Goal: Information Seeking & Learning: Understand process/instructions

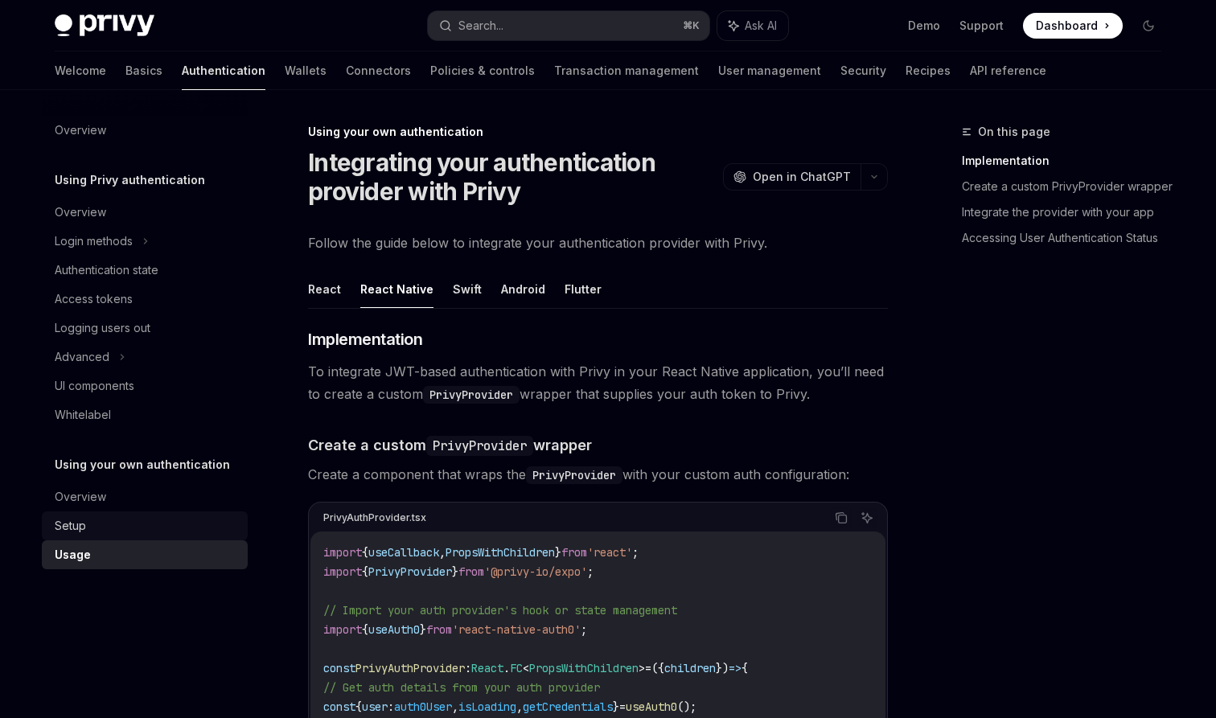
click at [105, 522] on div "Setup" at bounding box center [146, 525] width 183 height 19
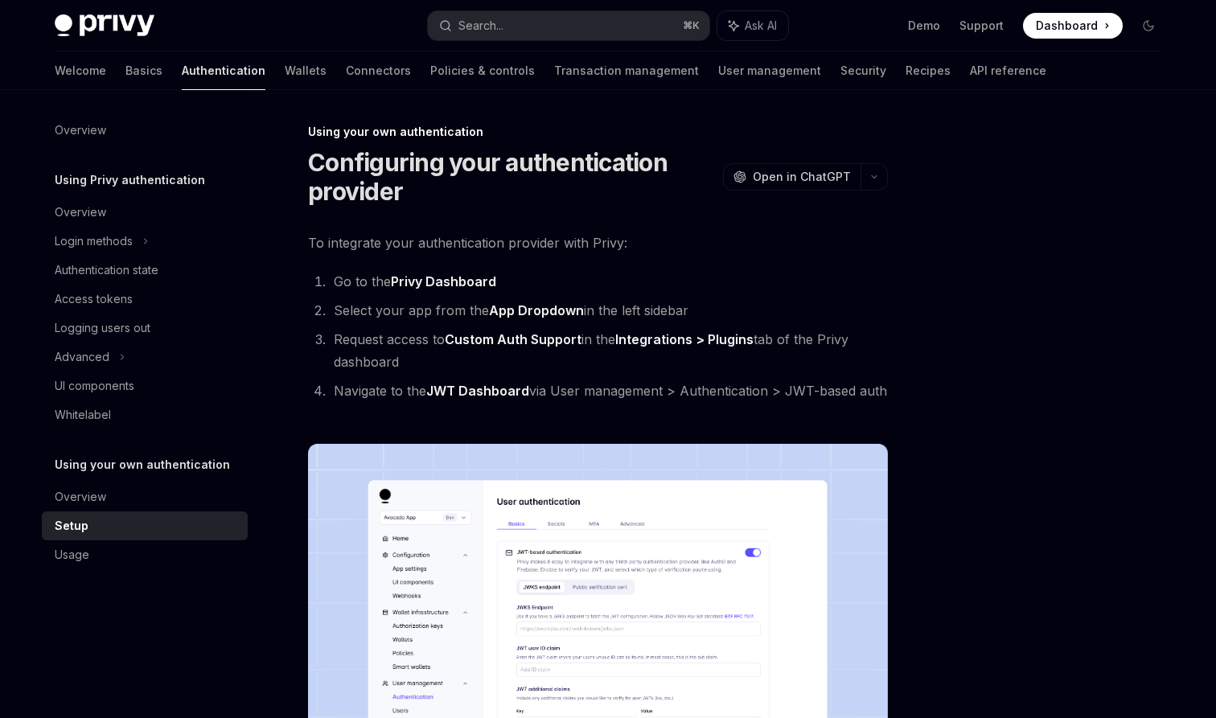
click at [120, 518] on div "Setup" at bounding box center [146, 525] width 183 height 19
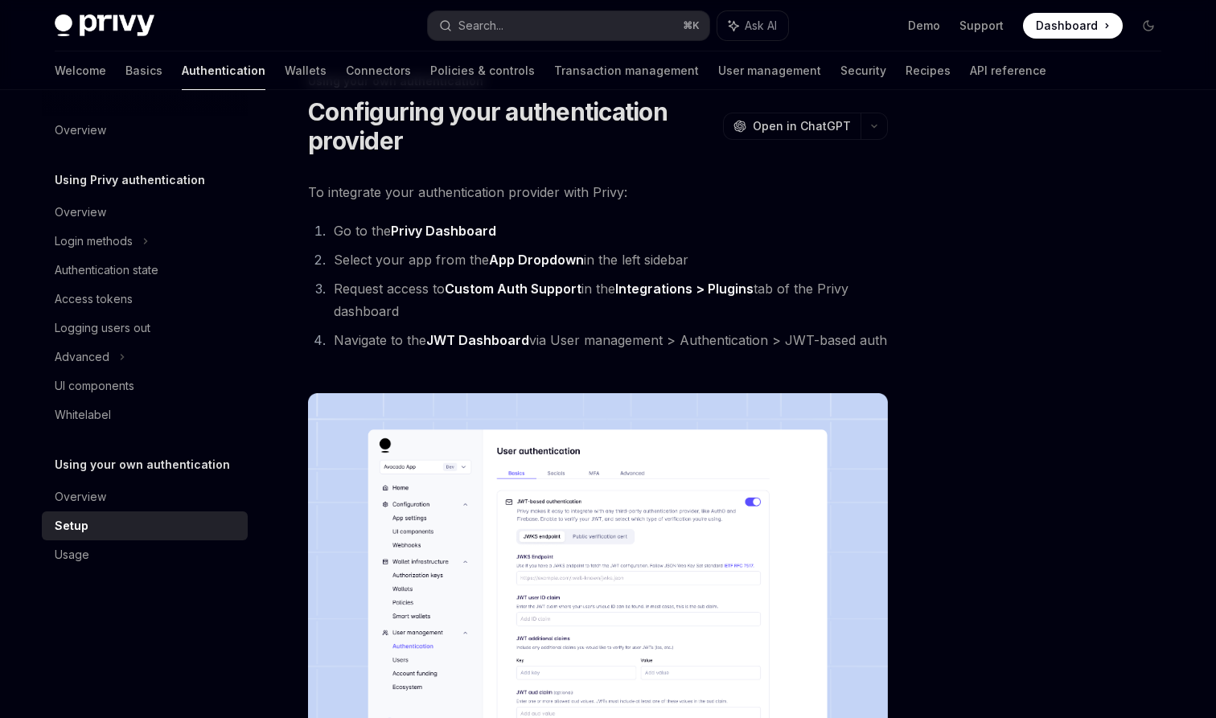
scroll to position [14, 0]
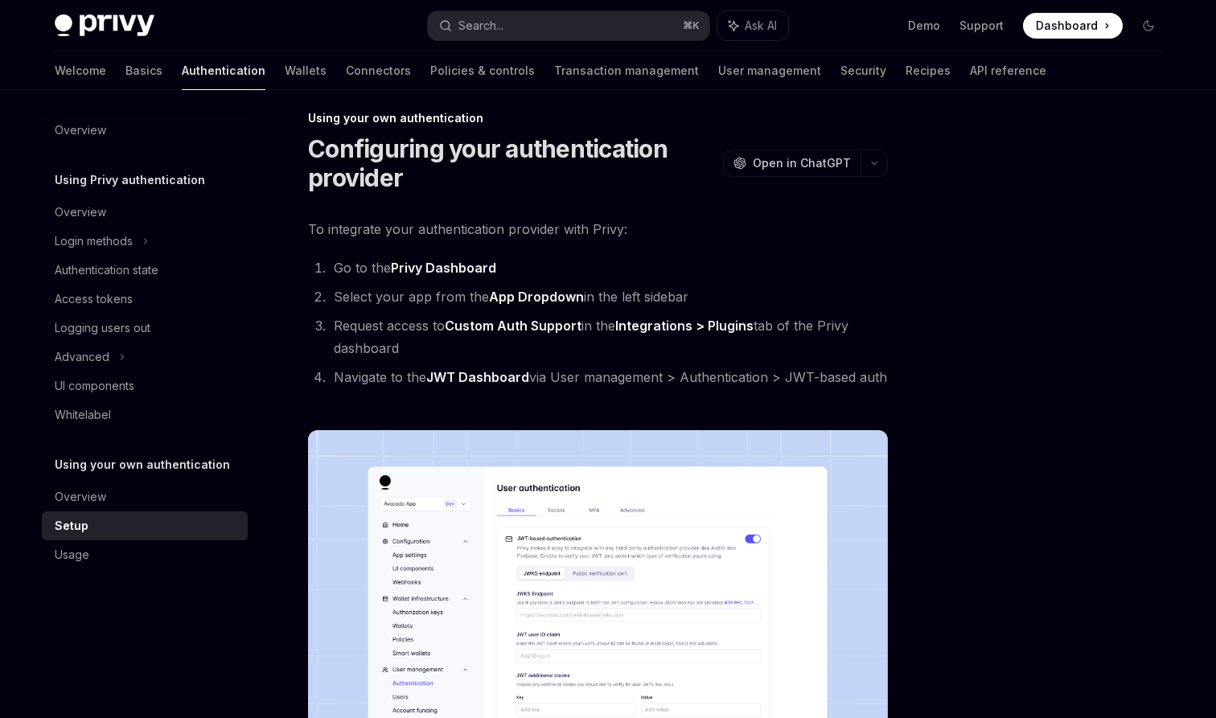
click at [735, 326] on link "Integrations > Plugins" at bounding box center [684, 326] width 138 height 17
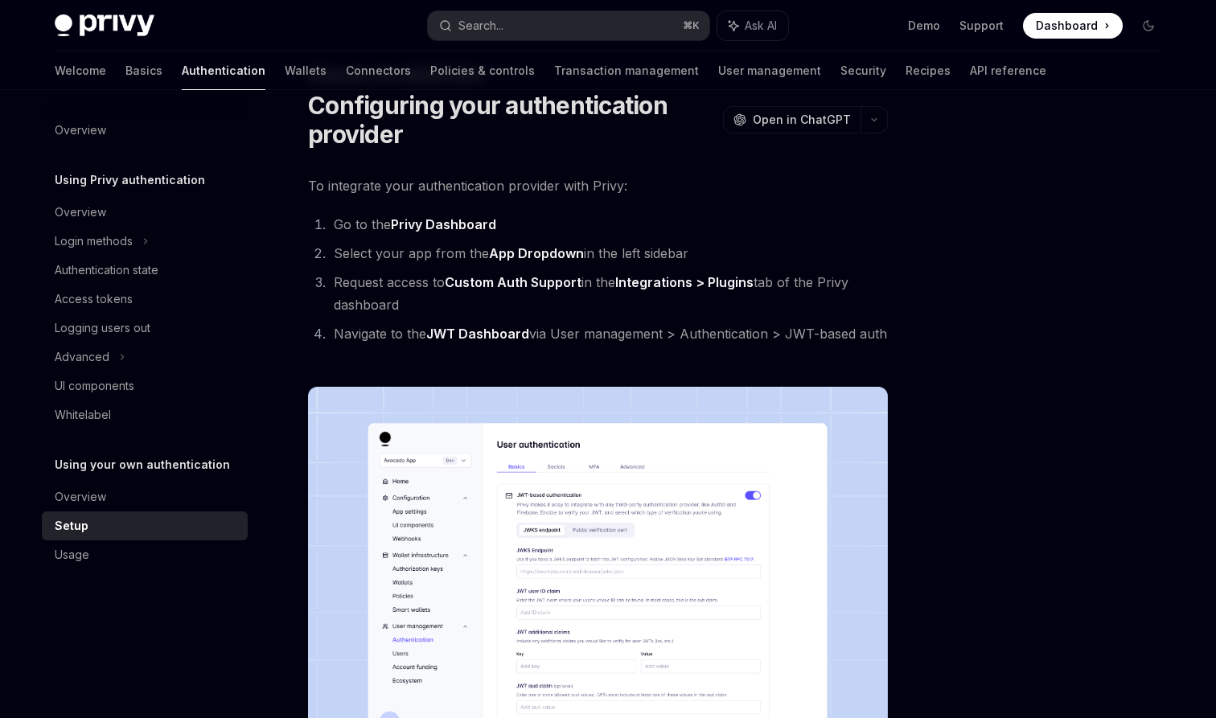
scroll to position [68, 0]
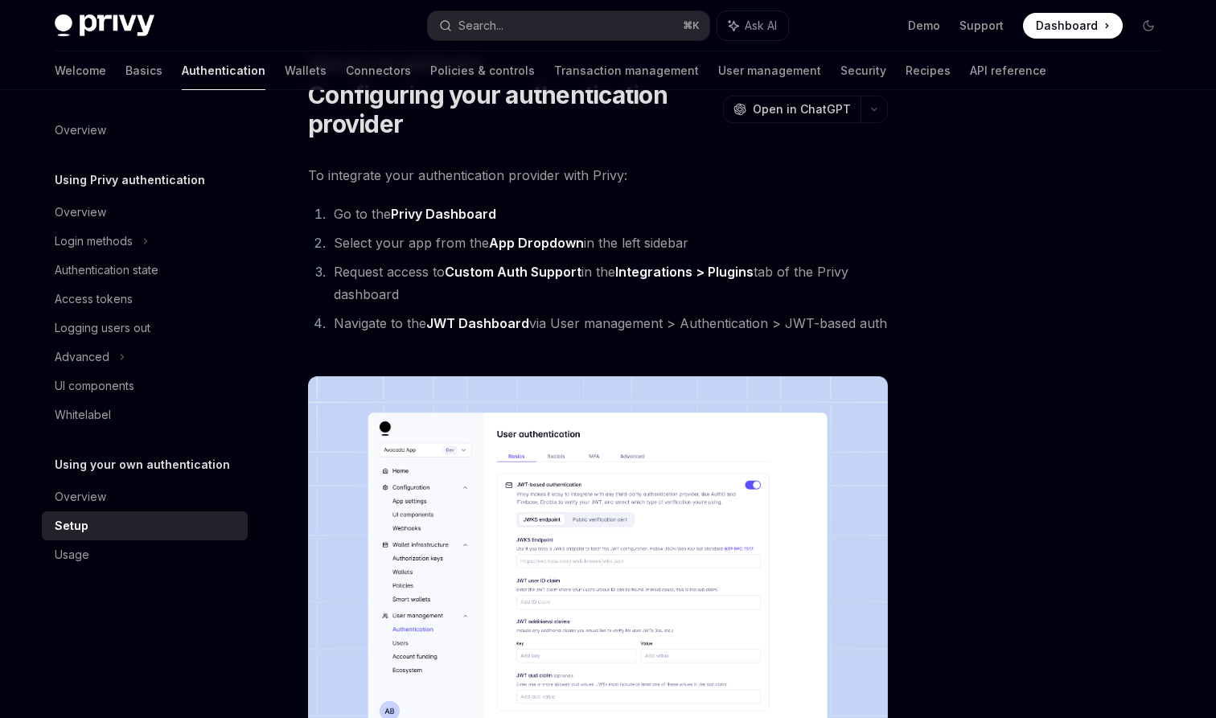
drag, startPoint x: 335, startPoint y: 223, endPoint x: 442, endPoint y: 223, distance: 107.0
click at [442, 223] on li "Go to the Privy Dashboard" at bounding box center [608, 214] width 559 height 23
drag, startPoint x: 457, startPoint y: 269, endPoint x: 593, endPoint y: 268, distance: 136.7
click at [593, 268] on li "Request access to Custom Auth Support in the Integrations > Plugins tab of the …" at bounding box center [608, 283] width 559 height 45
click at [482, 276] on strong "Custom Auth Support" at bounding box center [513, 272] width 137 height 16
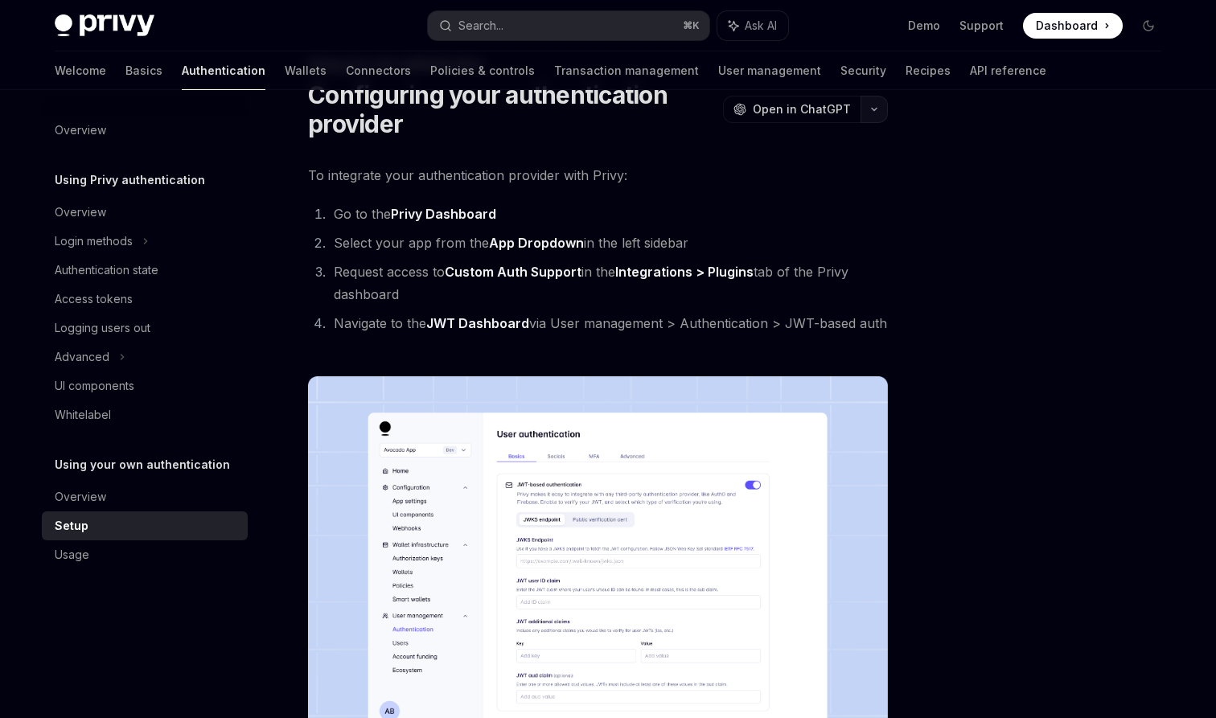
click at [883, 104] on button "button" at bounding box center [873, 109] width 27 height 27
click at [873, 110] on icon "button" at bounding box center [874, 110] width 5 height 2
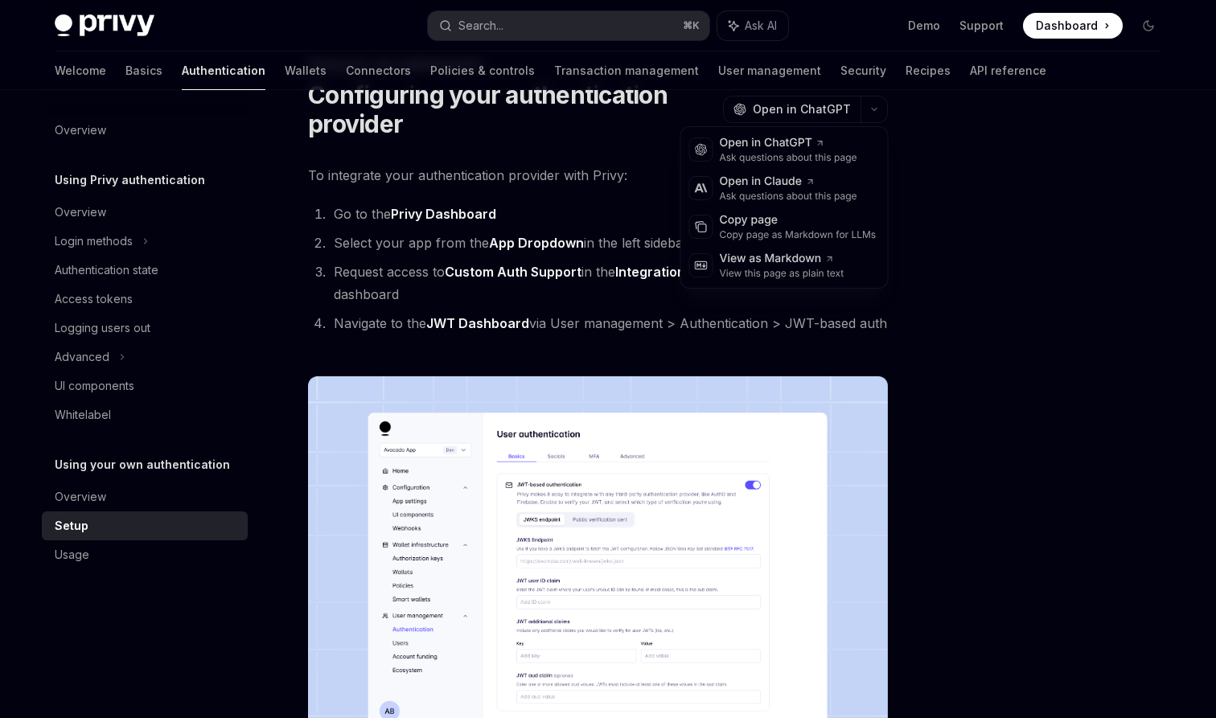
click at [932, 180] on div at bounding box center [1052, 420] width 244 height 596
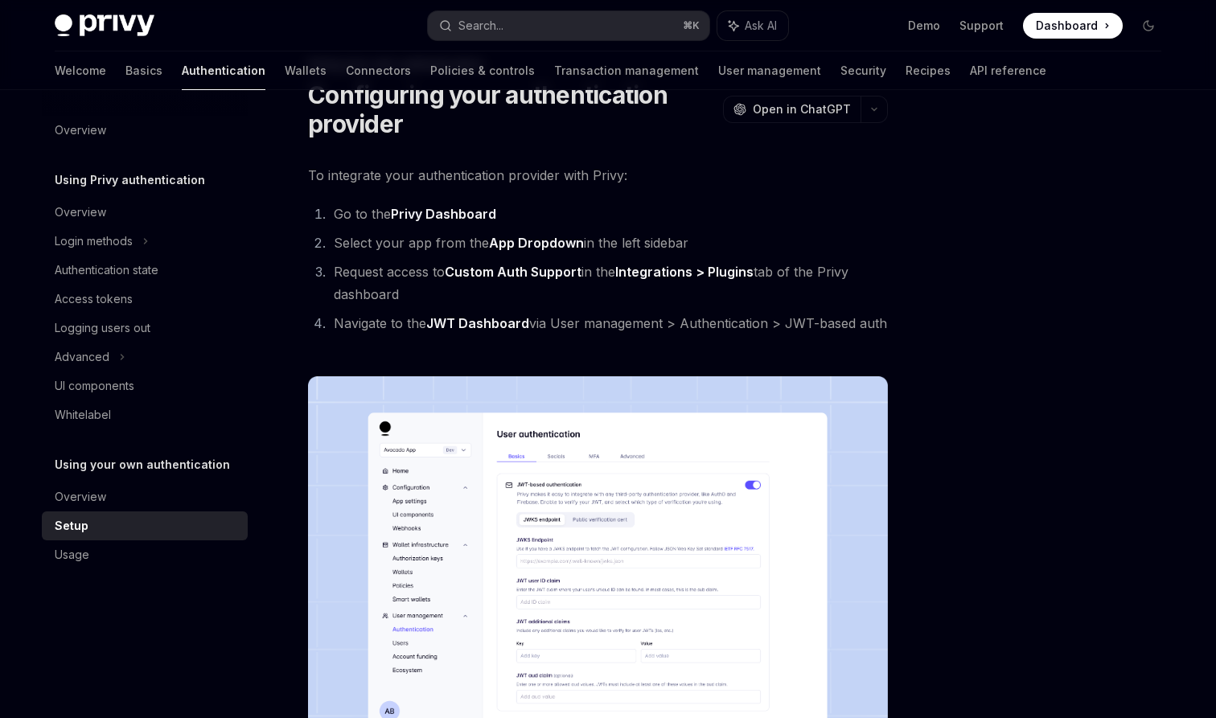
click at [113, 524] on div "Setup" at bounding box center [146, 525] width 183 height 19
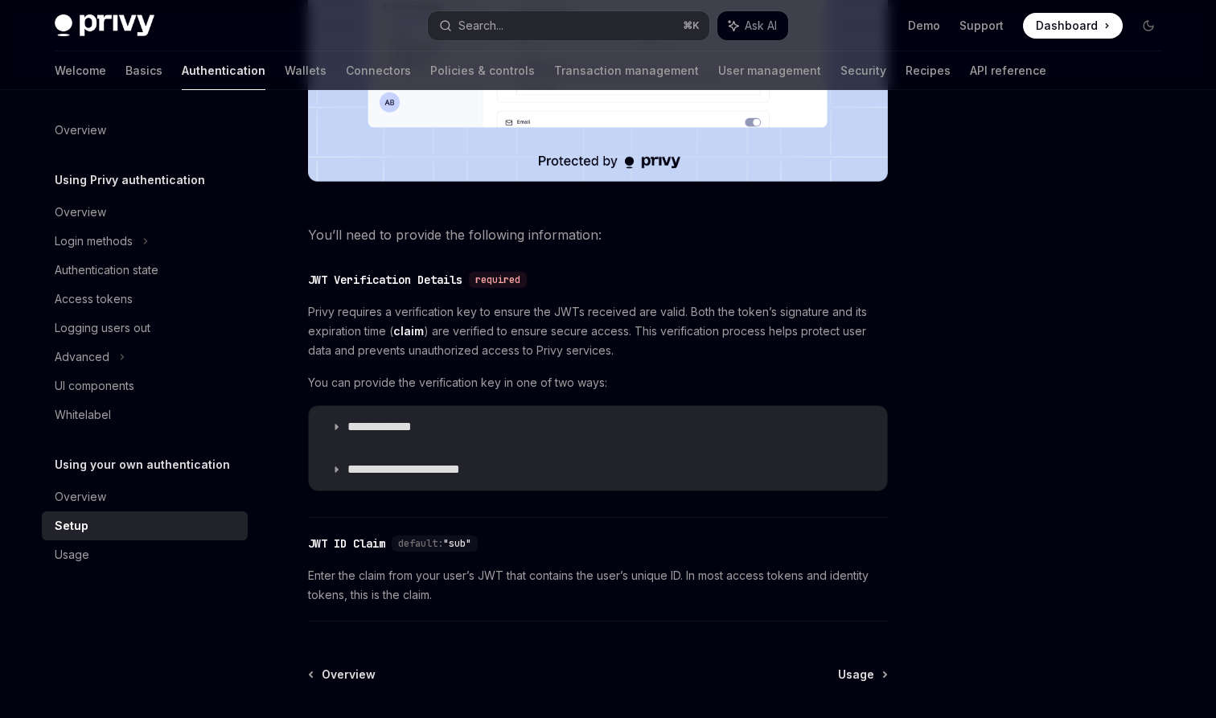
scroll to position [819, 0]
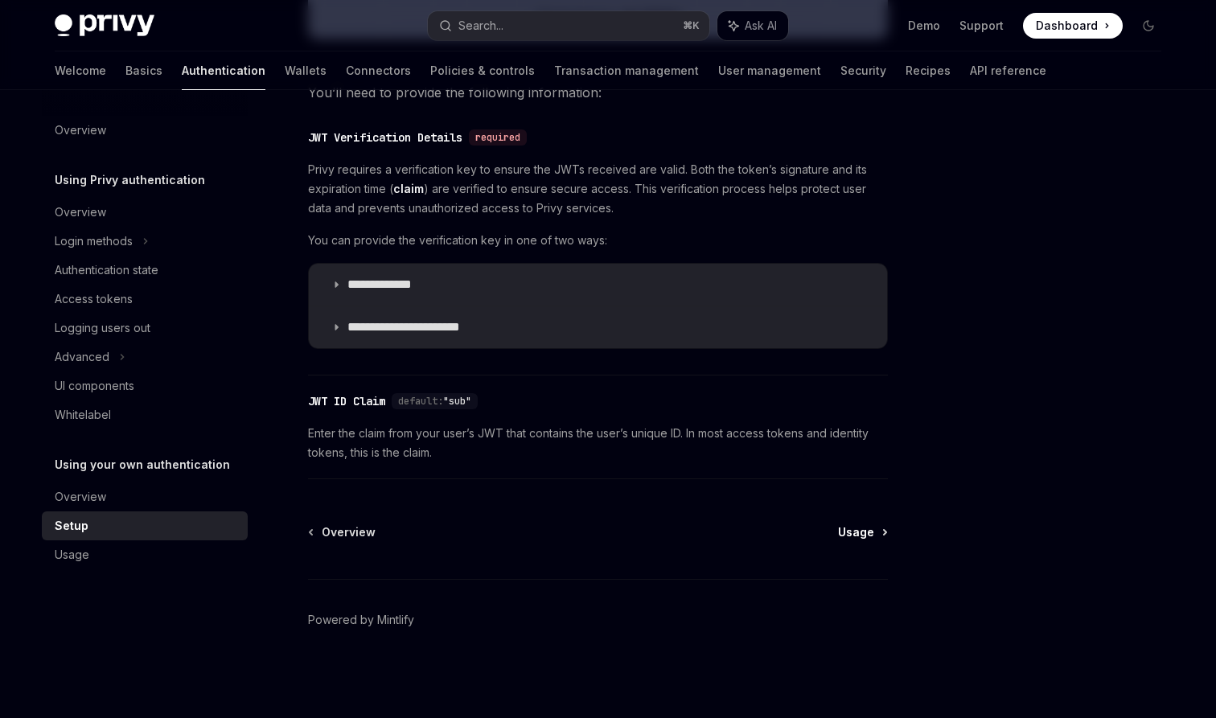
click at [855, 536] on span "Usage" at bounding box center [856, 532] width 36 height 16
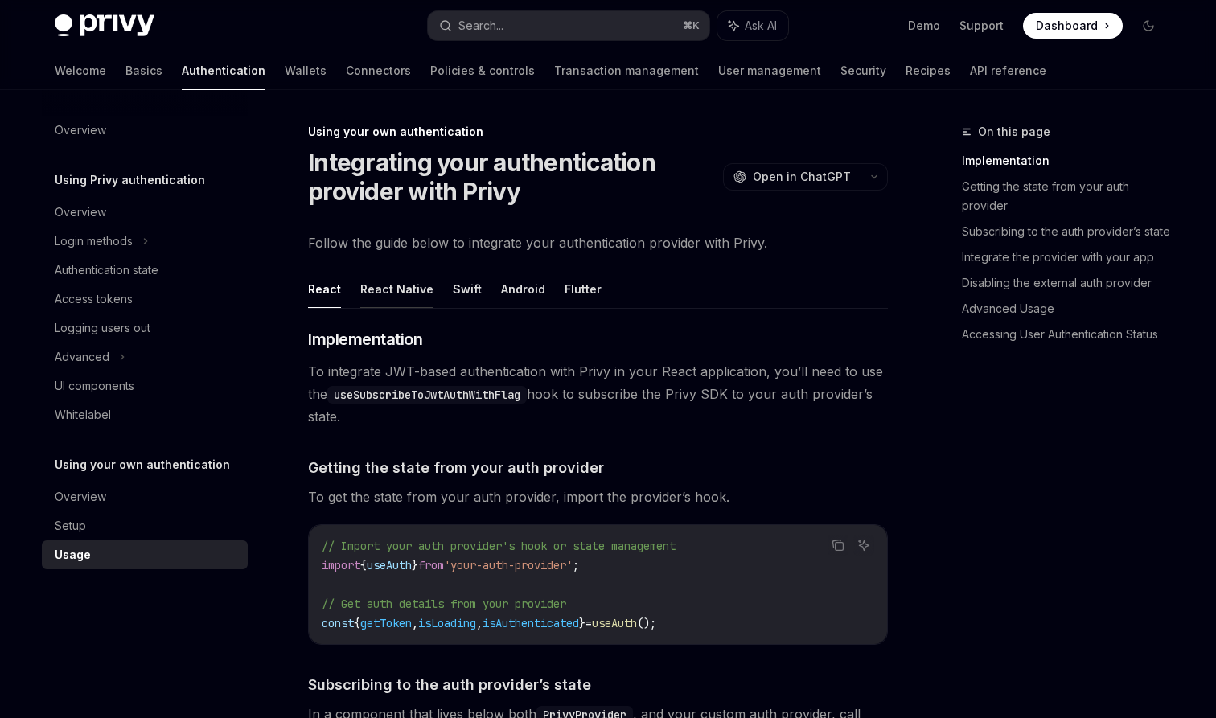
click at [411, 289] on button "React Native" at bounding box center [396, 289] width 73 height 38
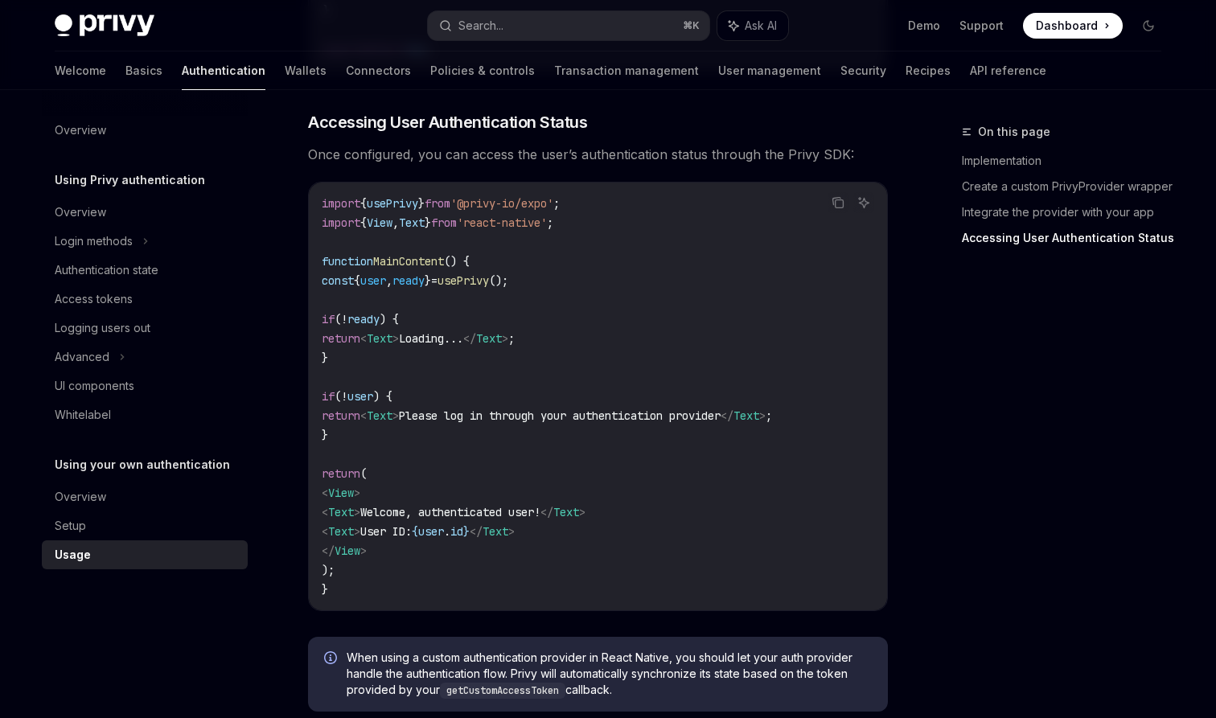
scroll to position [2058, 0]
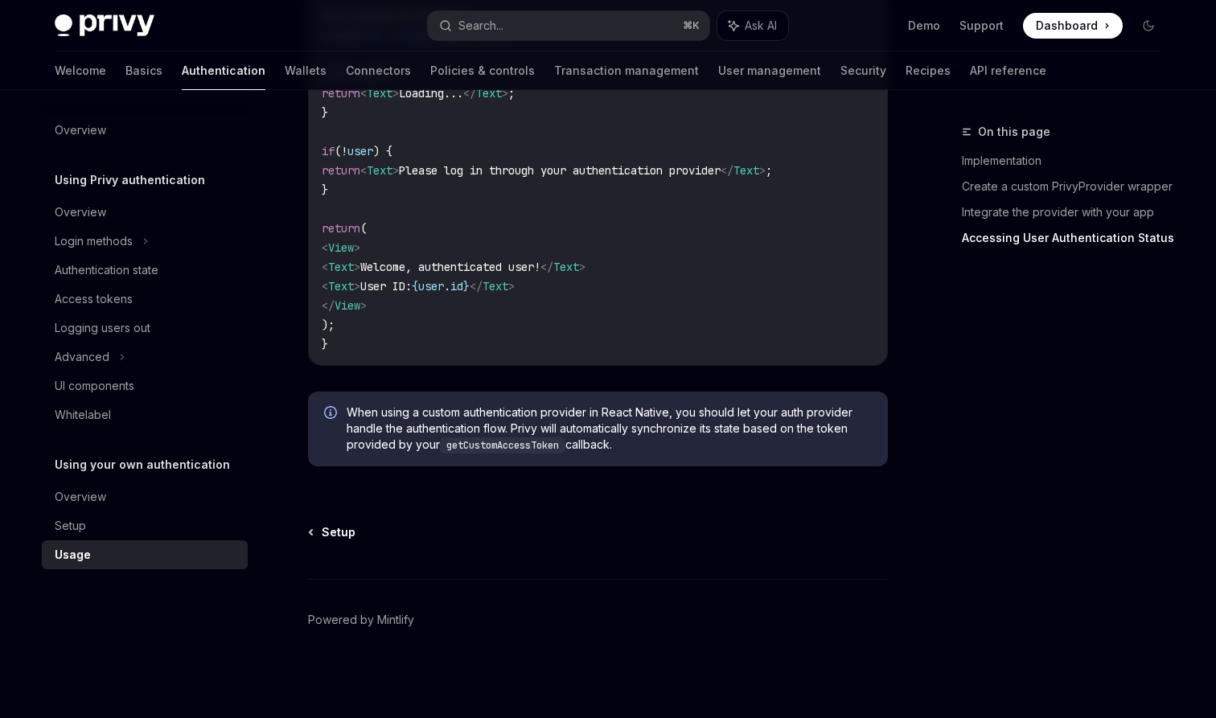
click at [327, 537] on span "Setup" at bounding box center [339, 532] width 34 height 16
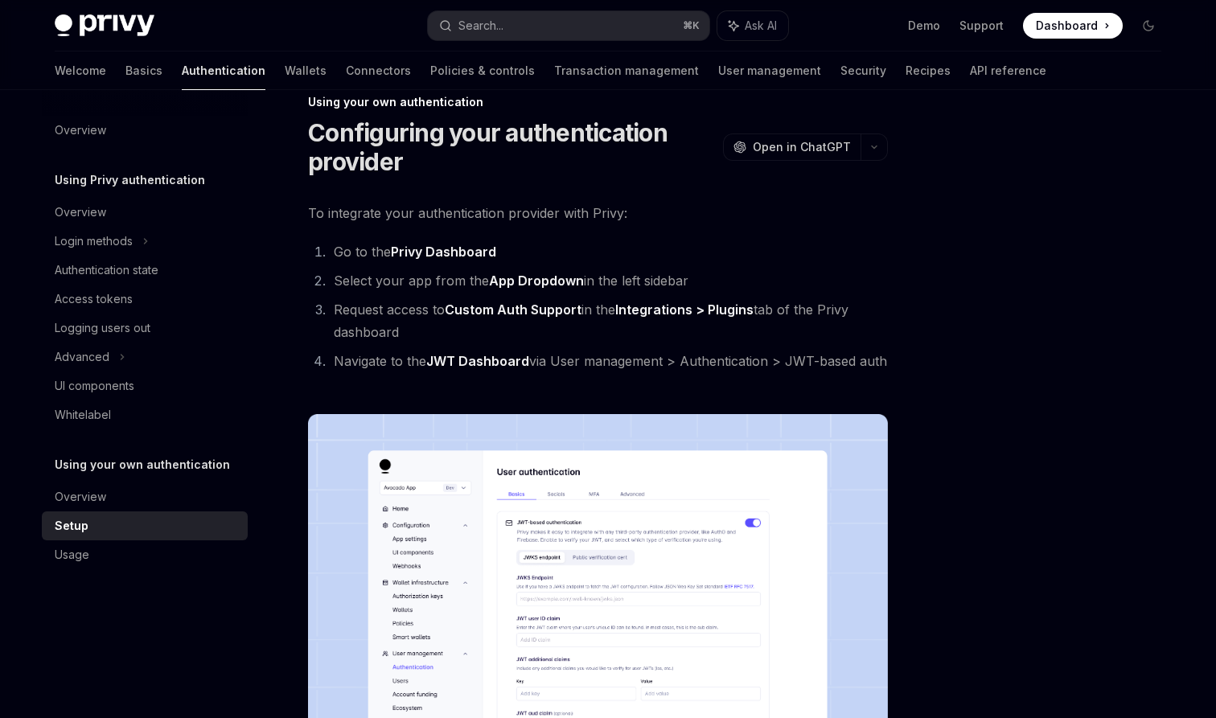
scroll to position [34, 0]
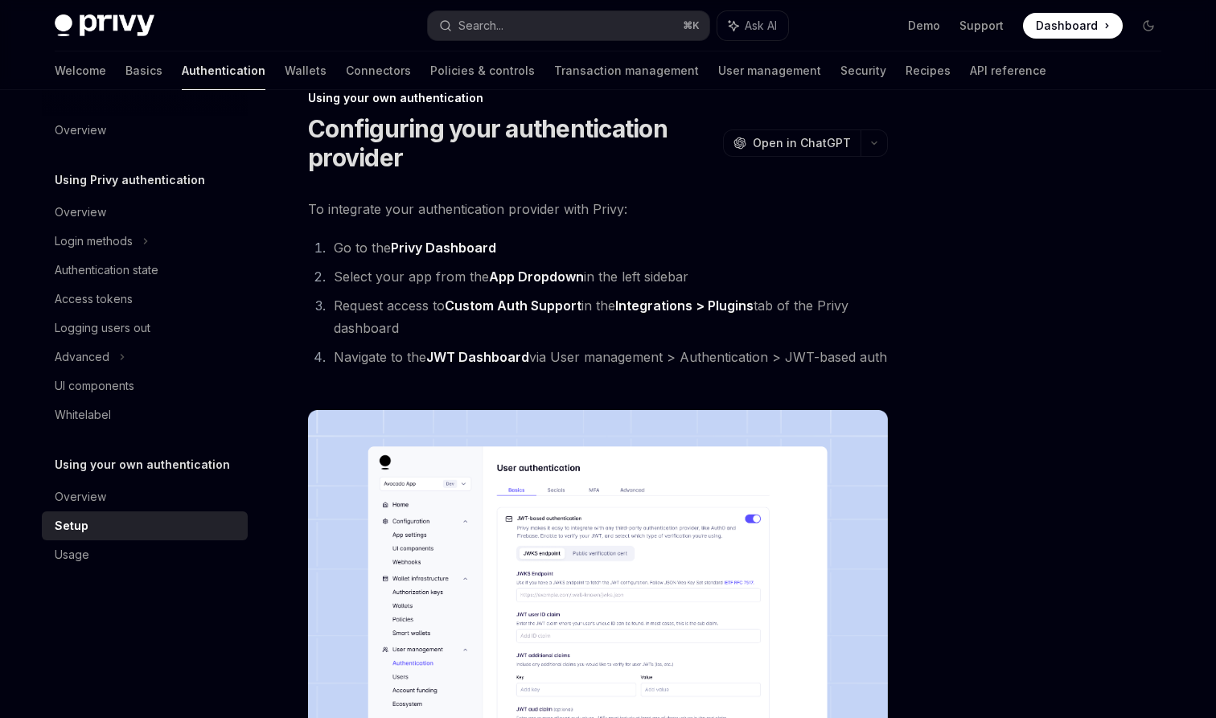
click at [606, 495] on img at bounding box center [598, 617] width 580 height 414
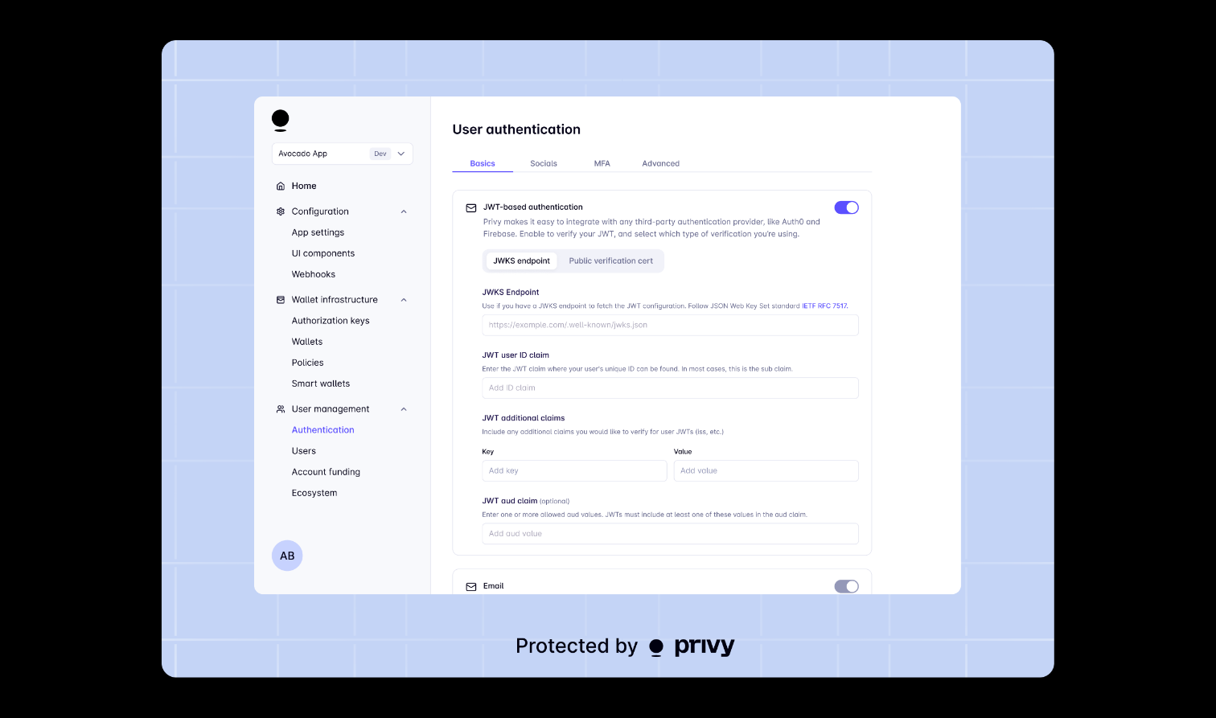
click at [1102, 254] on div at bounding box center [608, 359] width 1216 height 718
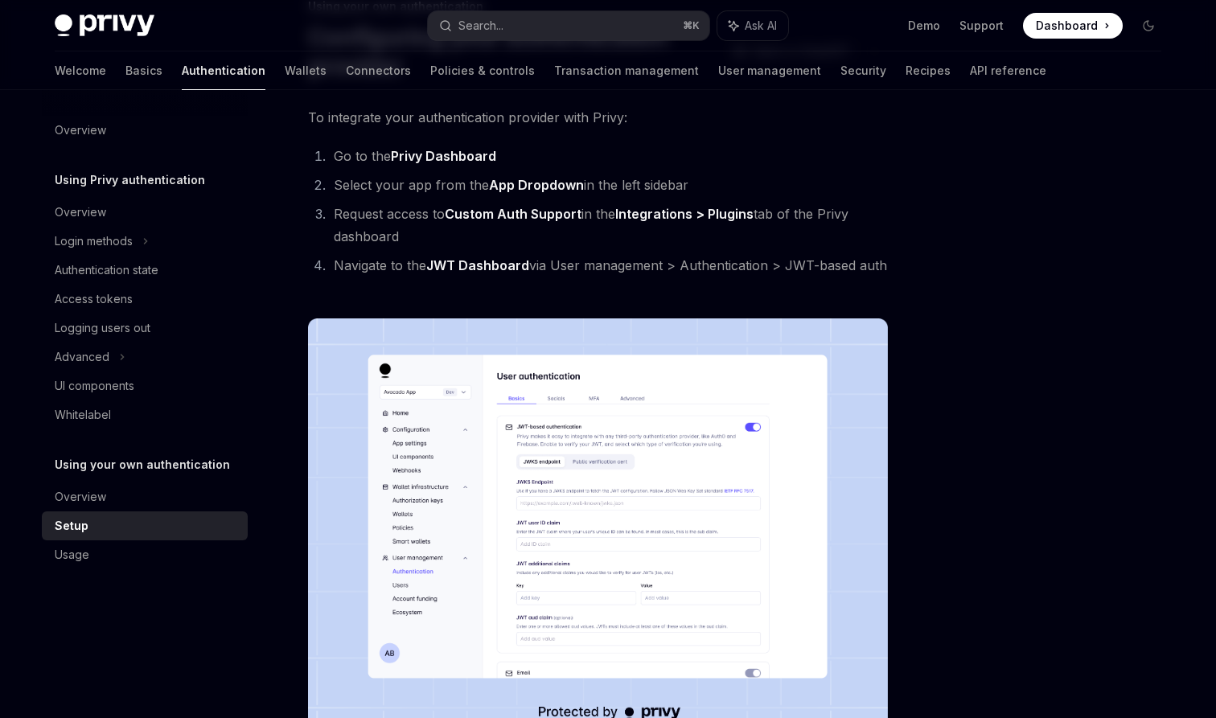
scroll to position [217, 0]
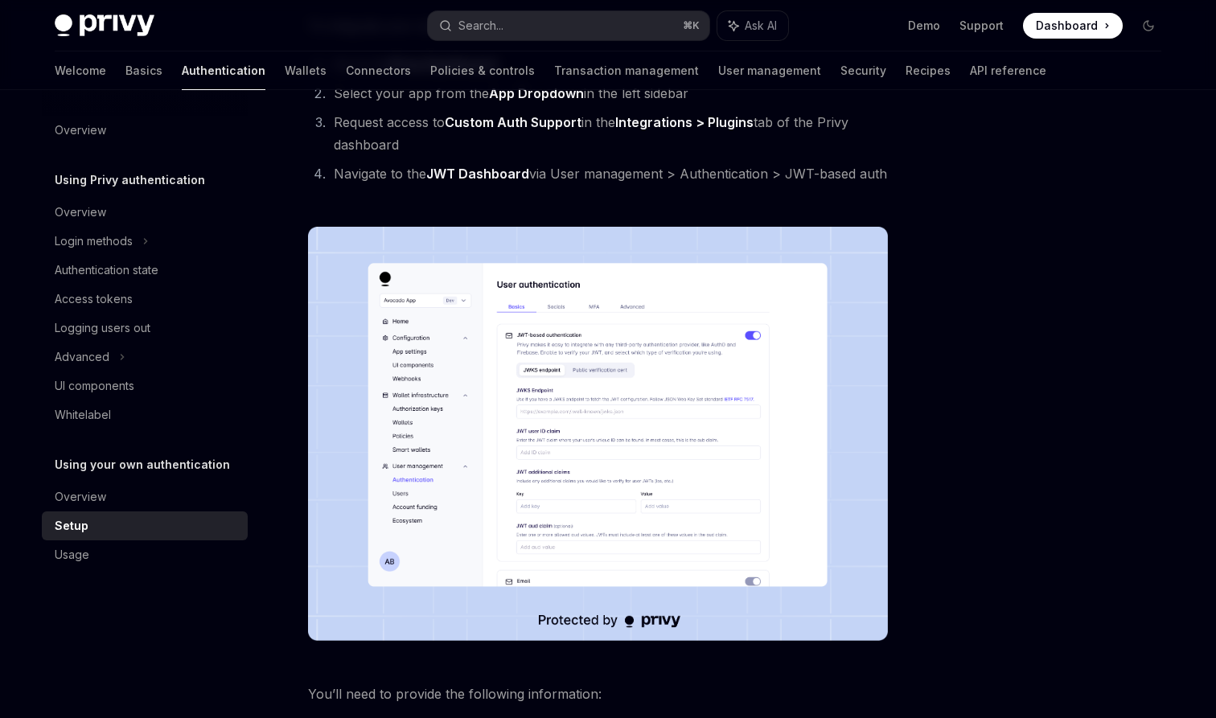
drag, startPoint x: 306, startPoint y: 187, endPoint x: 890, endPoint y: 172, distance: 584.0
click at [890, 172] on div "**********" at bounding box center [447, 612] width 888 height 1414
copy div "To integrate your authentication provider with Privy: Go to the Privy Dashboard…"
click at [978, 421] on div at bounding box center [1052, 420] width 244 height 596
click at [554, 390] on img at bounding box center [598, 434] width 580 height 414
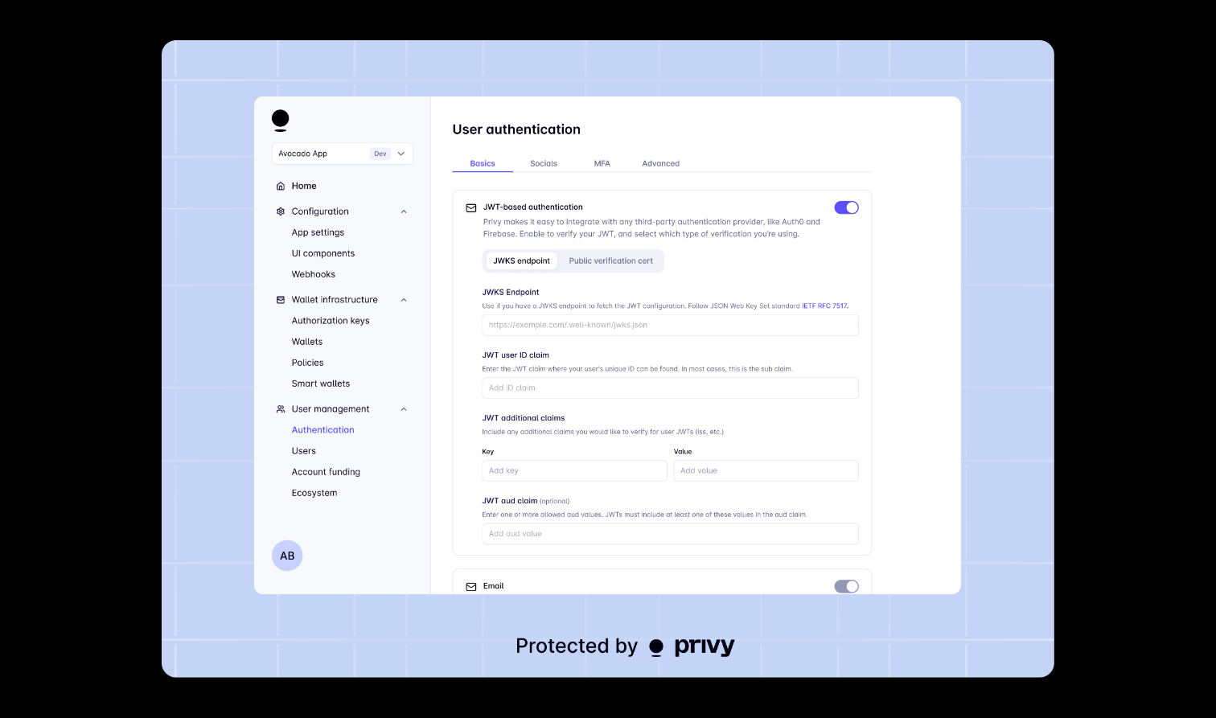
click at [1060, 222] on div at bounding box center [608, 359] width 1216 height 718
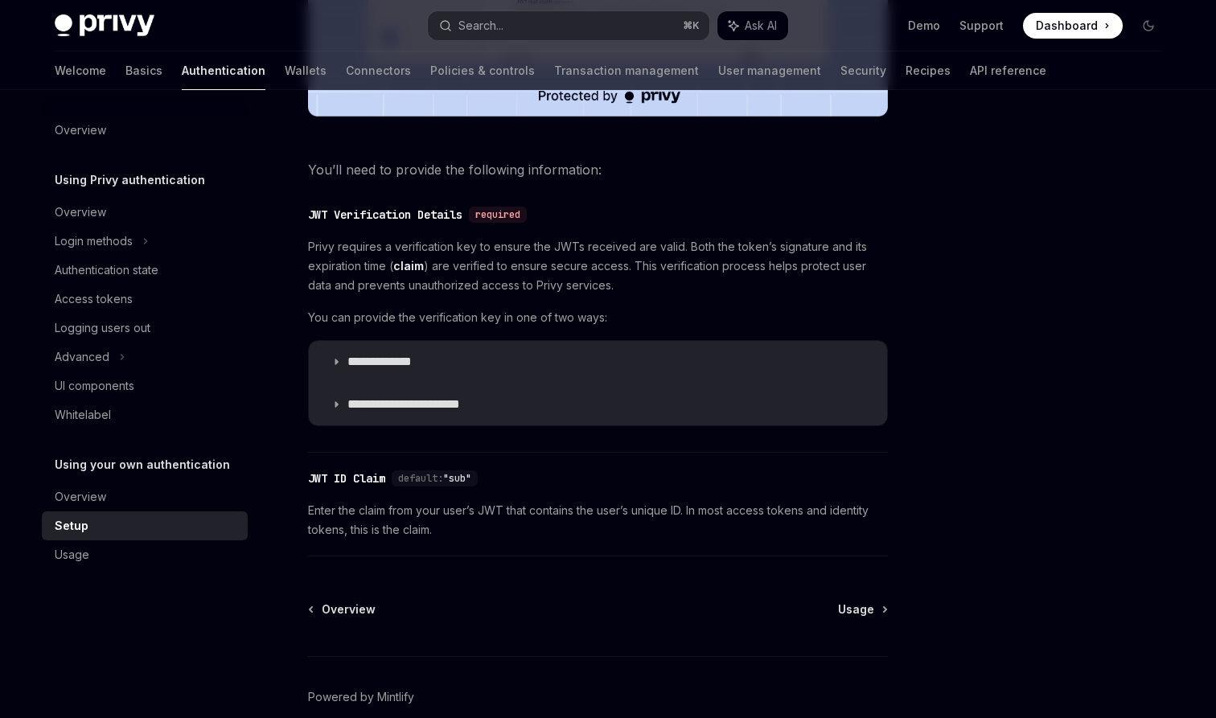
scroll to position [742, 0]
click at [376, 362] on p "**********" at bounding box center [395, 361] width 96 height 16
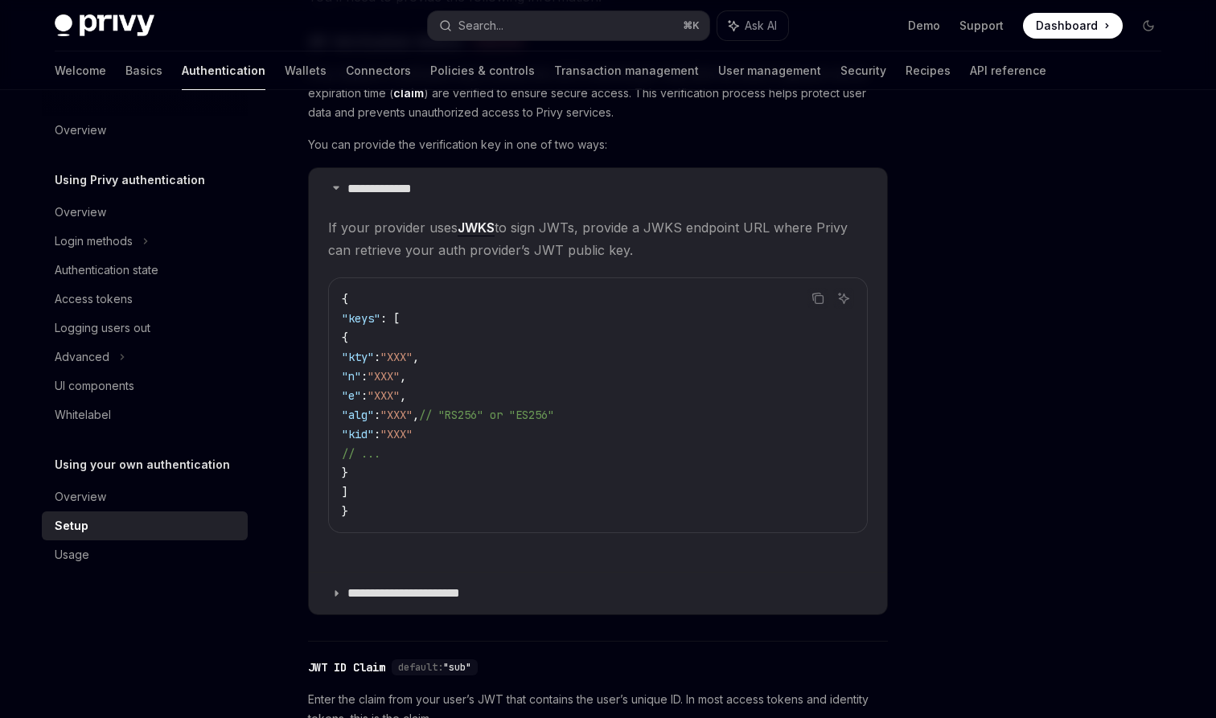
scroll to position [922, 0]
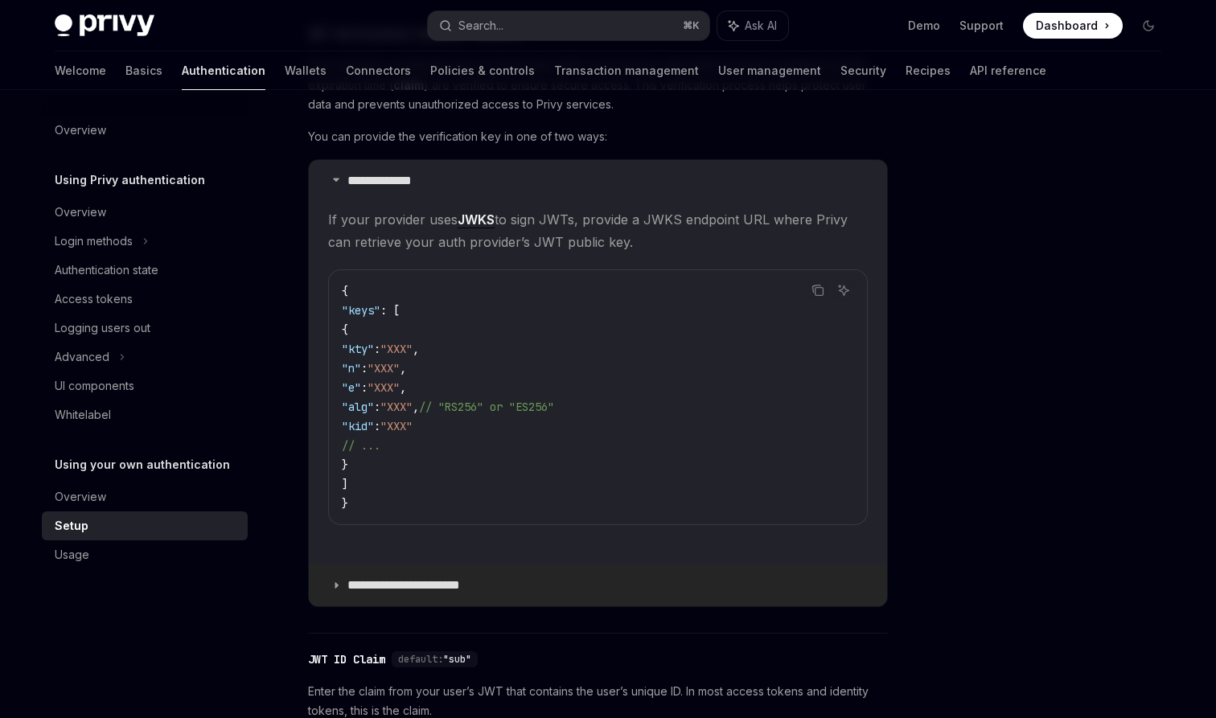
click at [409, 581] on p "**********" at bounding box center [416, 585] width 138 height 16
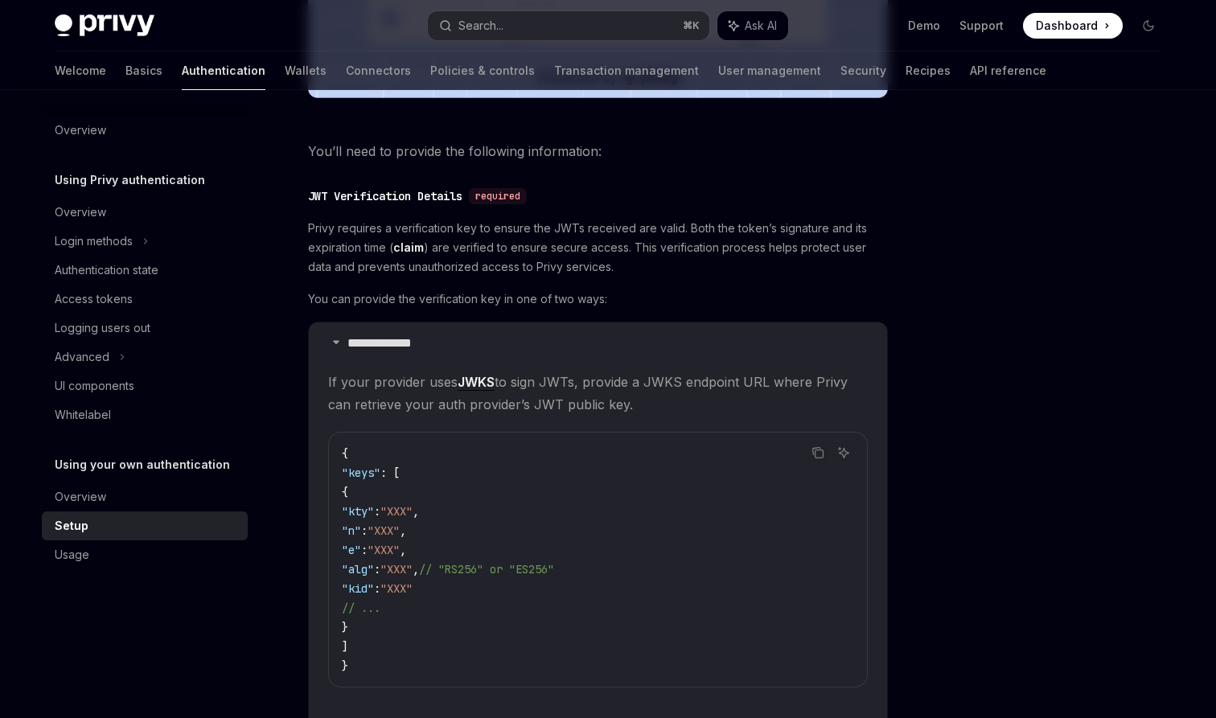
scroll to position [740, 0]
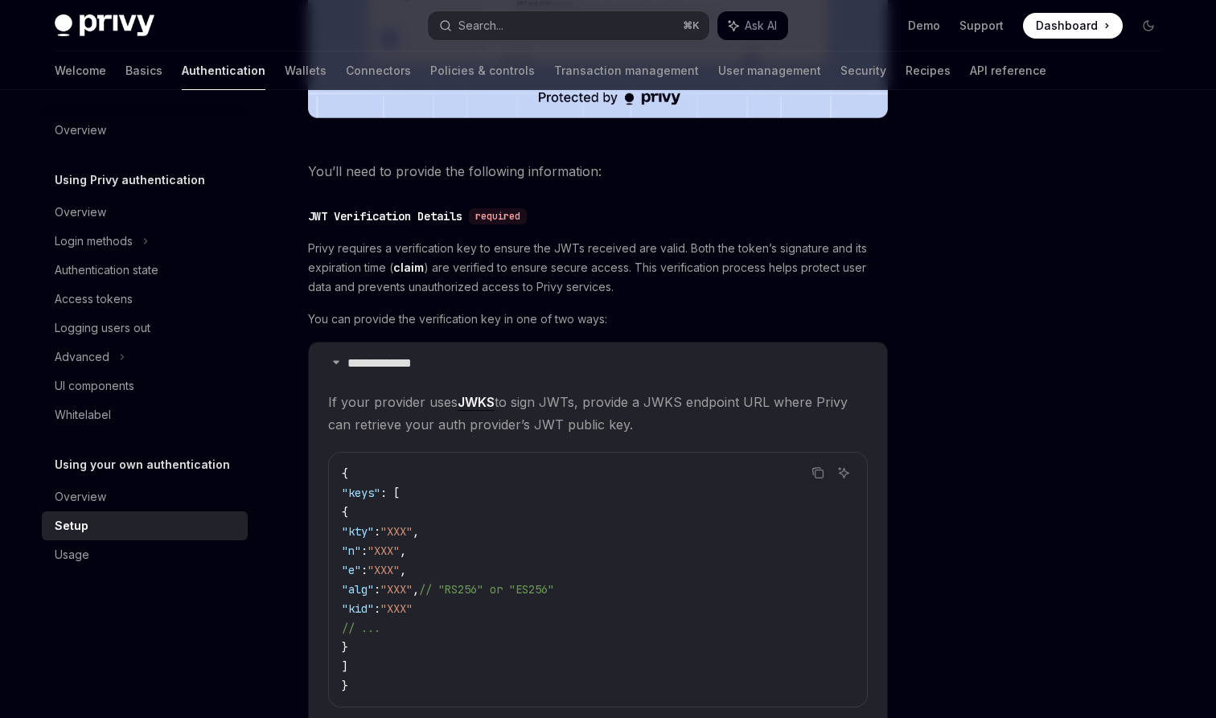
drag, startPoint x: 316, startPoint y: 162, endPoint x: 550, endPoint y: 289, distance: 265.9
click at [550, 289] on div "**********" at bounding box center [598, 300] width 580 height 1616
click at [411, 146] on div "**********" at bounding box center [598, 300] width 580 height 1616
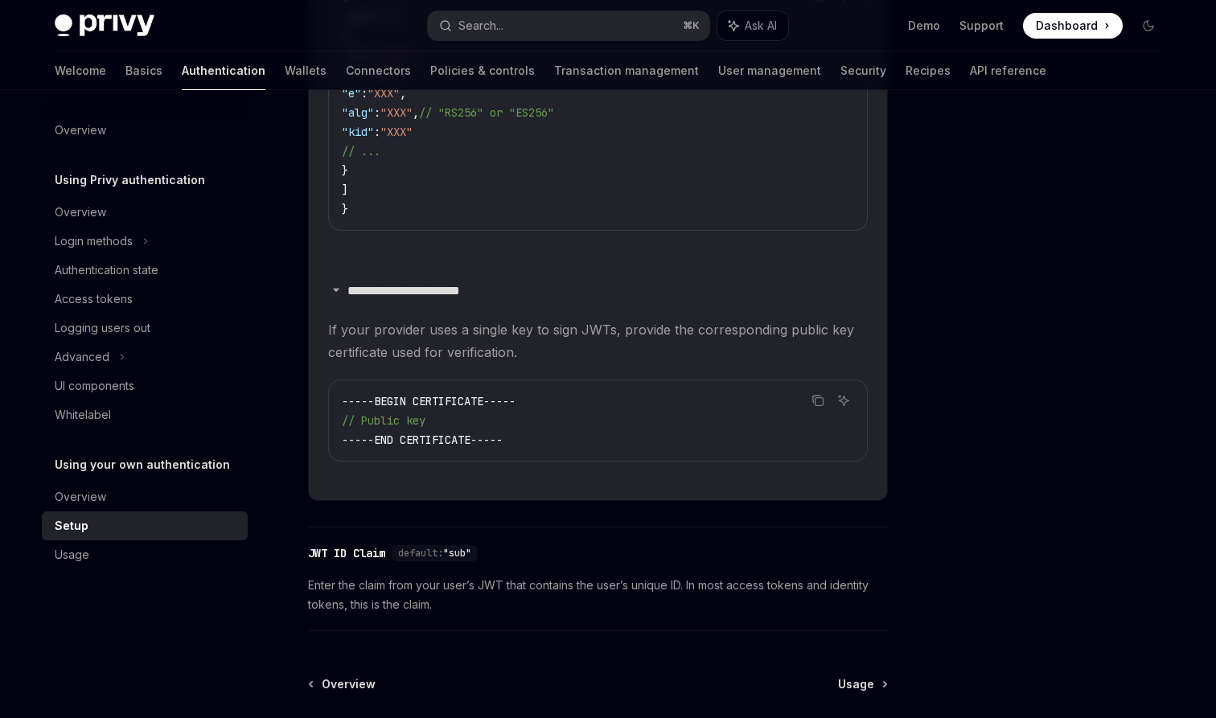
scroll to position [1244, 0]
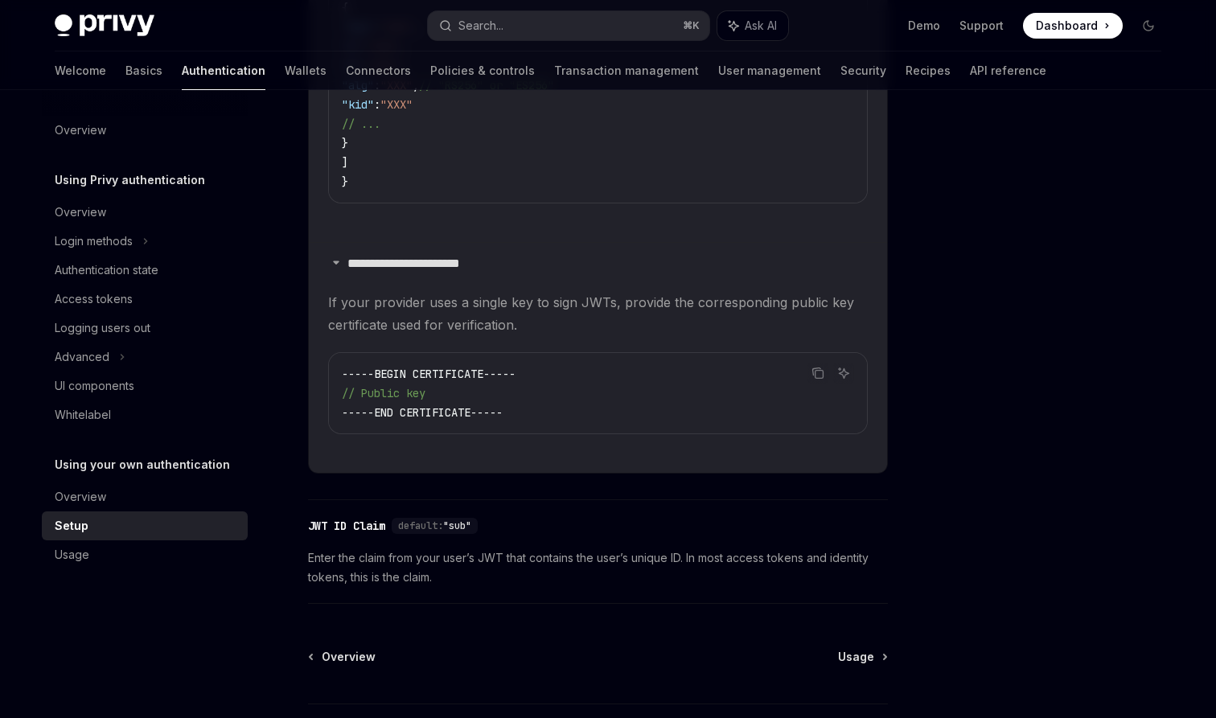
drag, startPoint x: 307, startPoint y: 170, endPoint x: 463, endPoint y: 585, distance: 443.3
copy div "**********"
click at [957, 330] on div at bounding box center [1052, 420] width 244 height 596
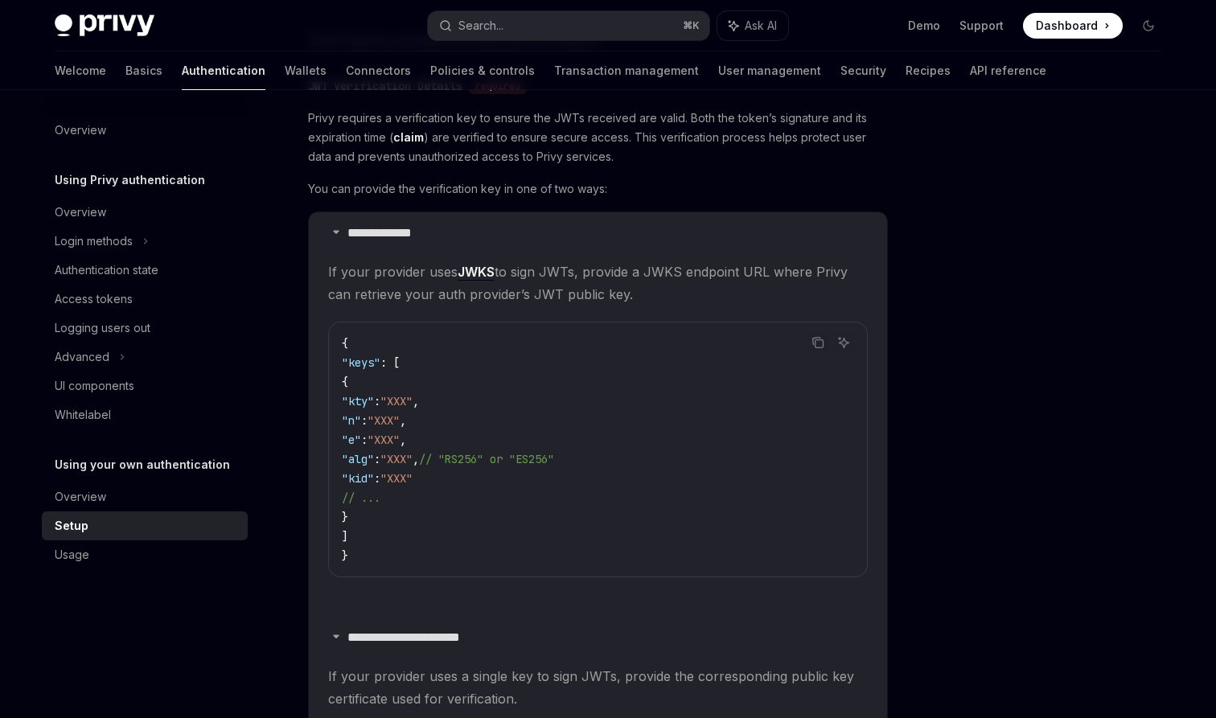
scroll to position [1369, 0]
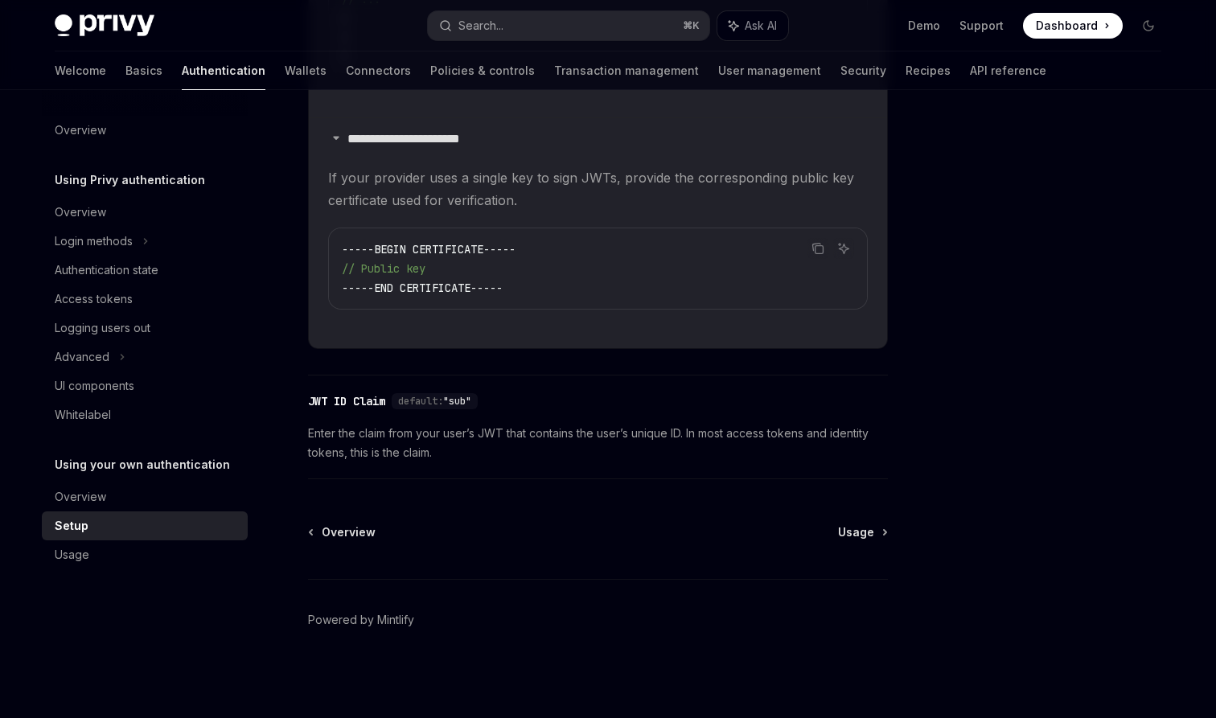
click at [858, 542] on div "Overview Usage Powered by Mintlify" at bounding box center [598, 621] width 580 height 194
click at [853, 535] on span "Usage" at bounding box center [856, 532] width 36 height 16
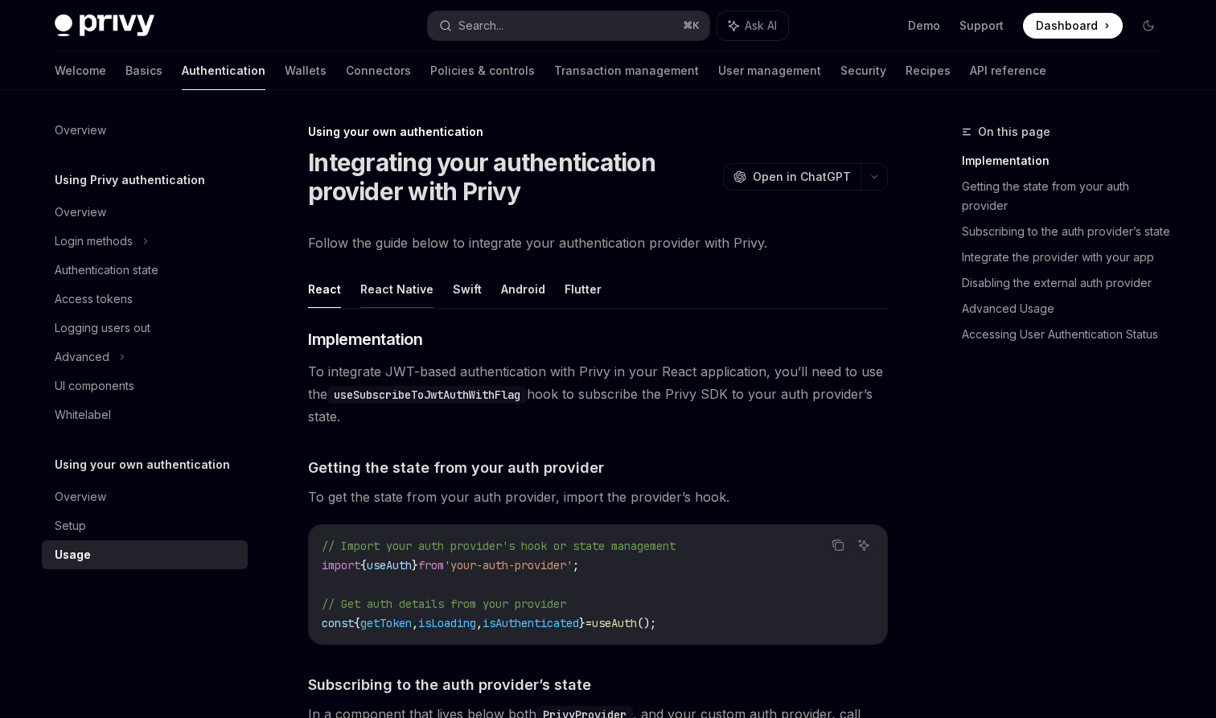
click at [408, 294] on button "React Native" at bounding box center [396, 289] width 73 height 38
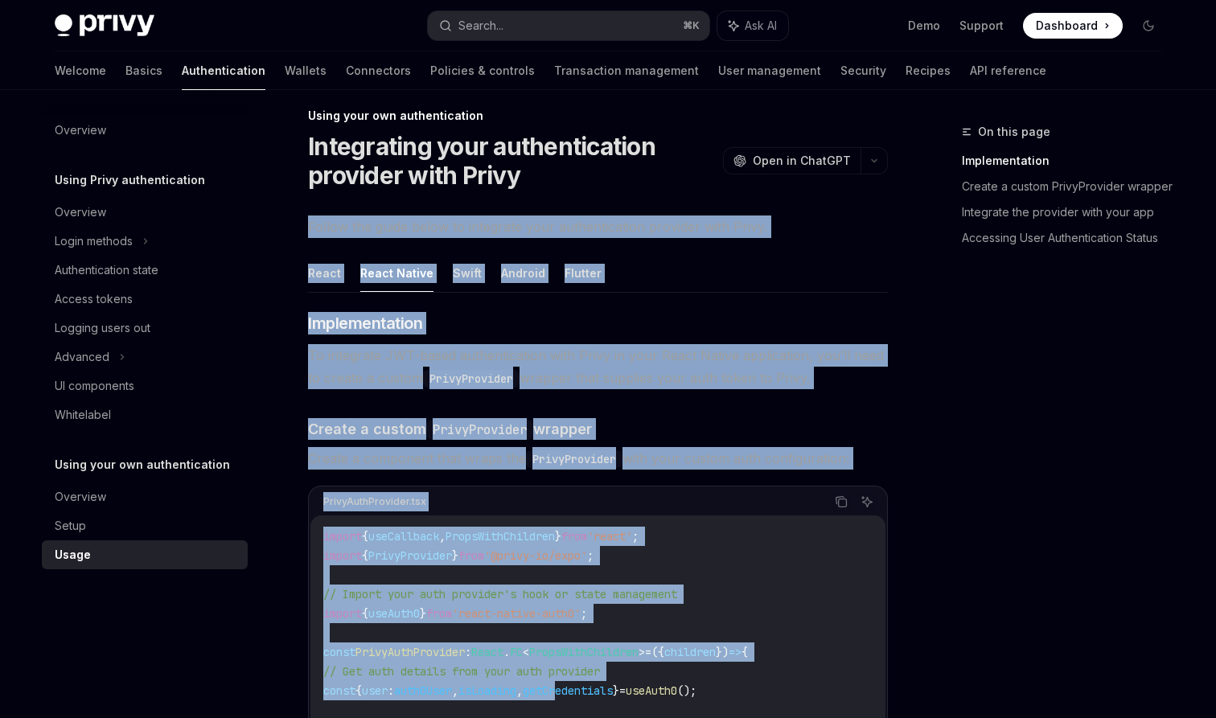
scroll to position [23, 0]
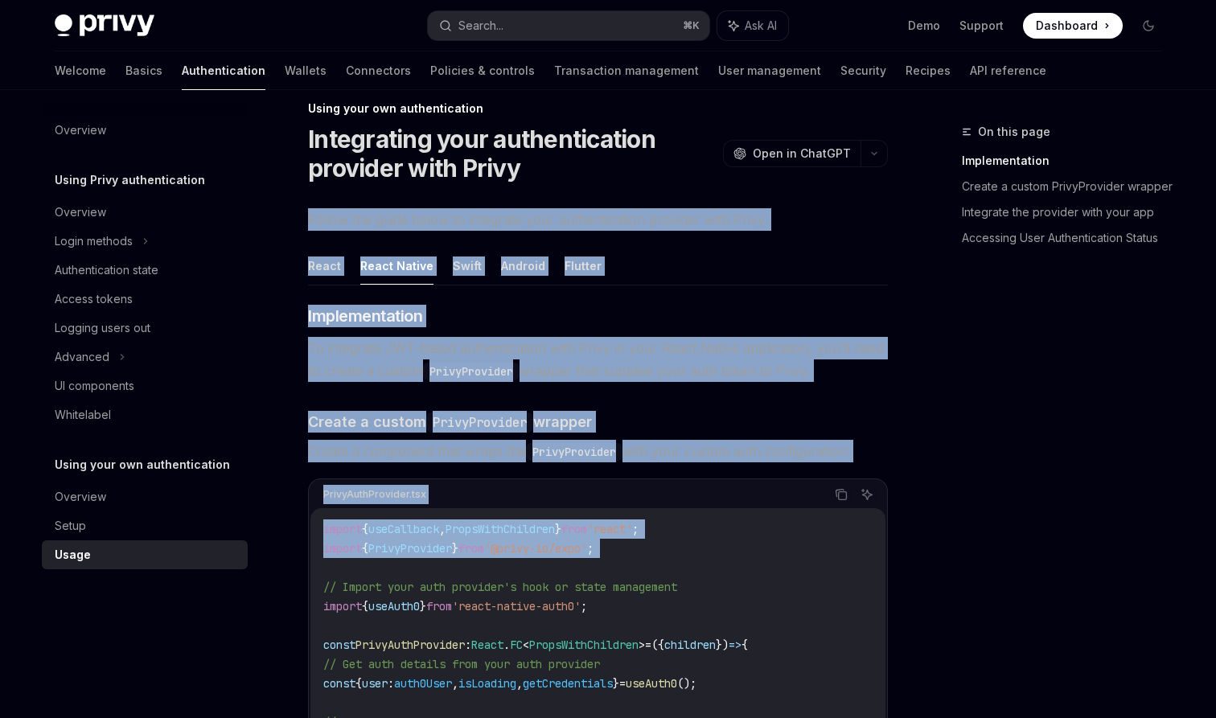
drag, startPoint x: 303, startPoint y: 237, endPoint x: 616, endPoint y: 573, distance: 458.6
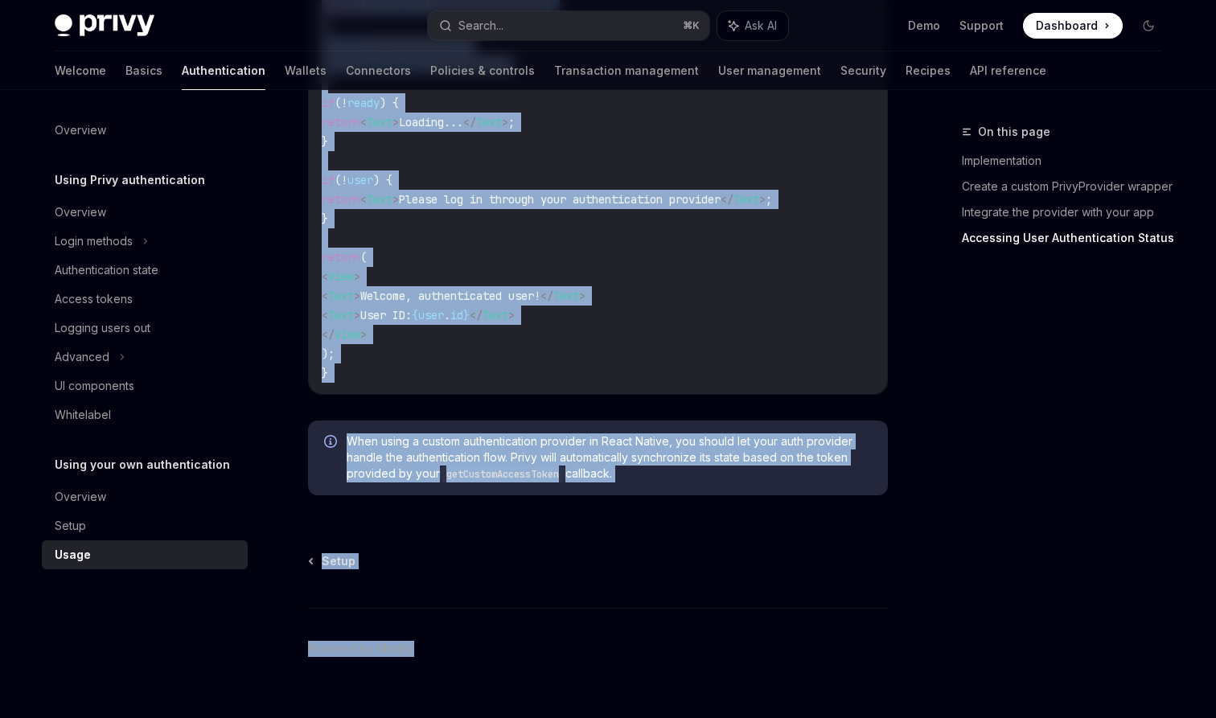
scroll to position [2055, 0]
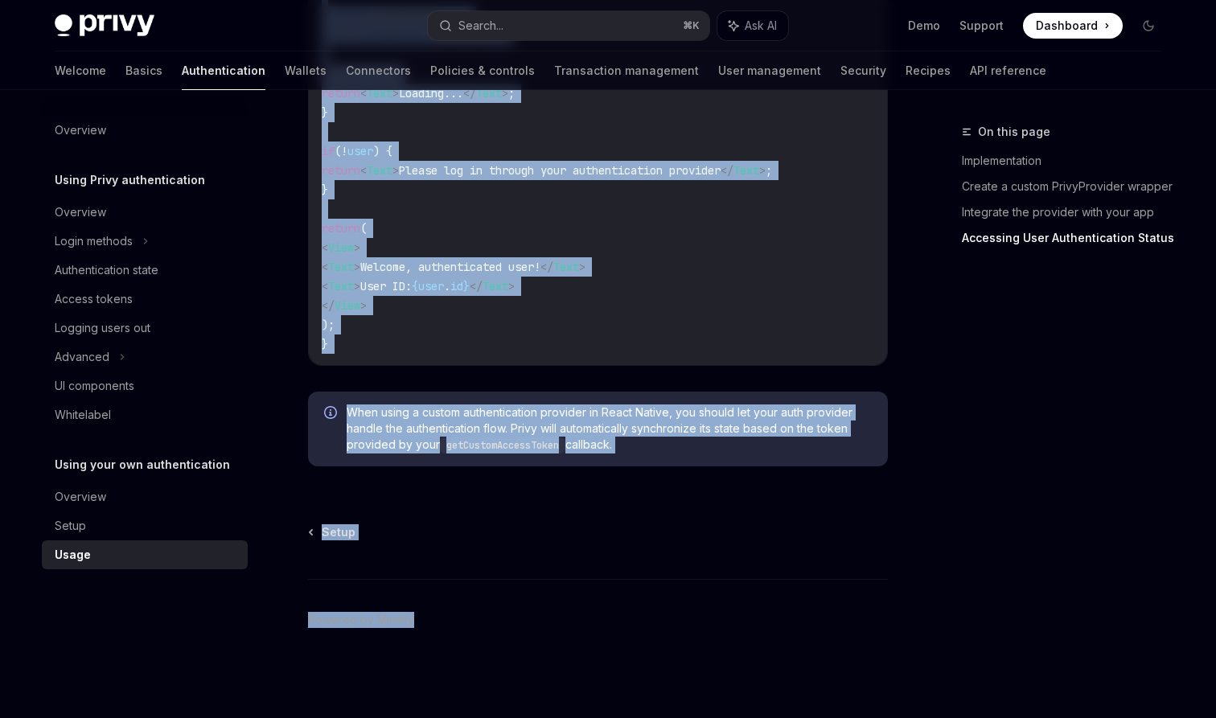
drag, startPoint x: 319, startPoint y: 296, endPoint x: 631, endPoint y: 455, distance: 350.3
copy div "Implementation To integrate JWT-based authentication with Privy in your React N…"
click at [329, 538] on span "Setup" at bounding box center [339, 532] width 34 height 16
type textarea "*"
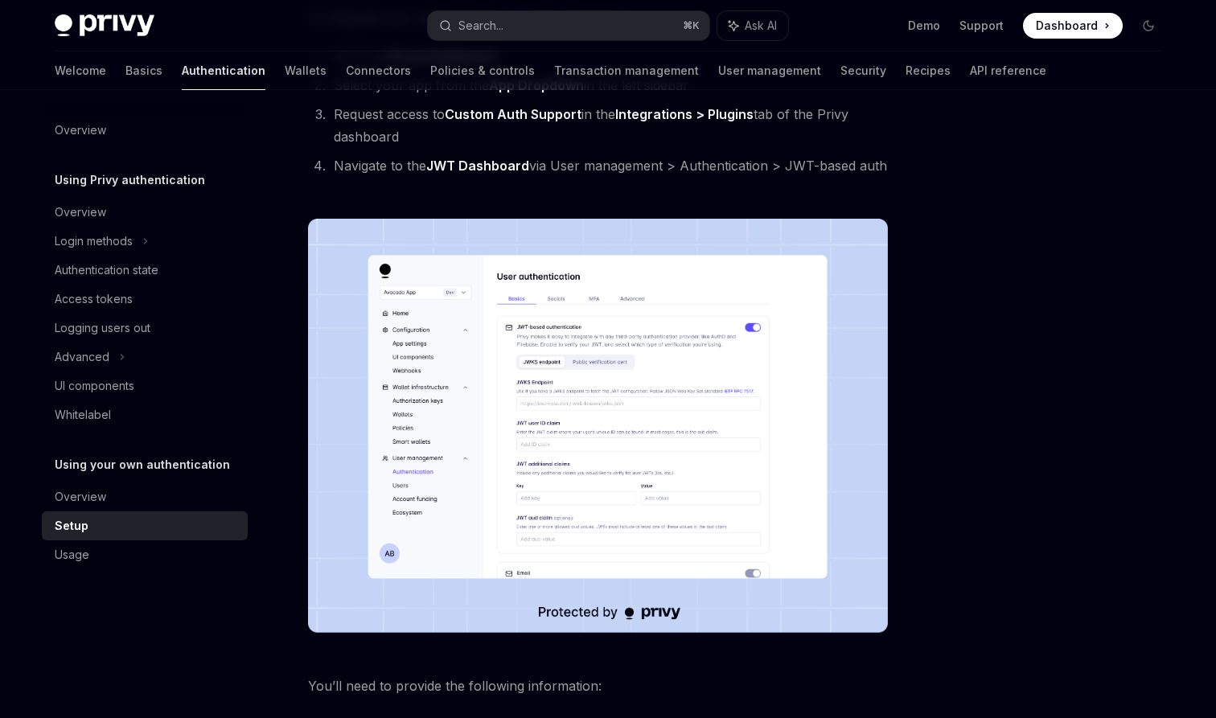
scroll to position [227, 0]
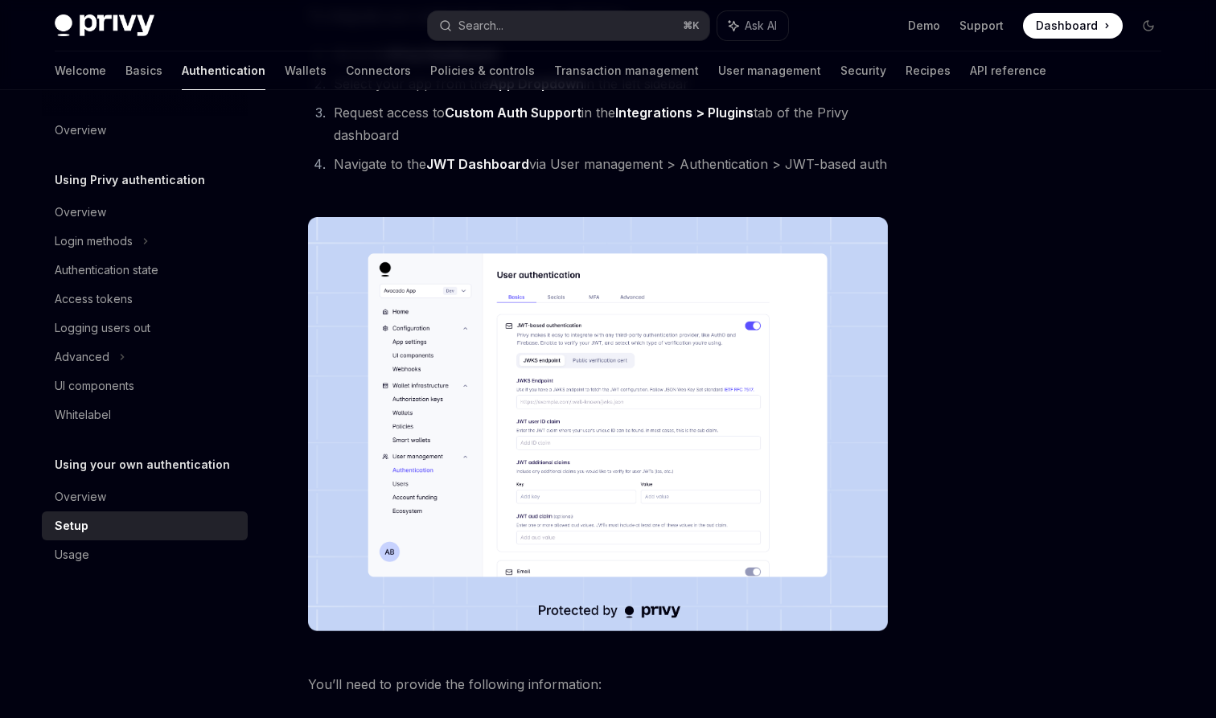
click at [574, 394] on img at bounding box center [598, 424] width 580 height 414
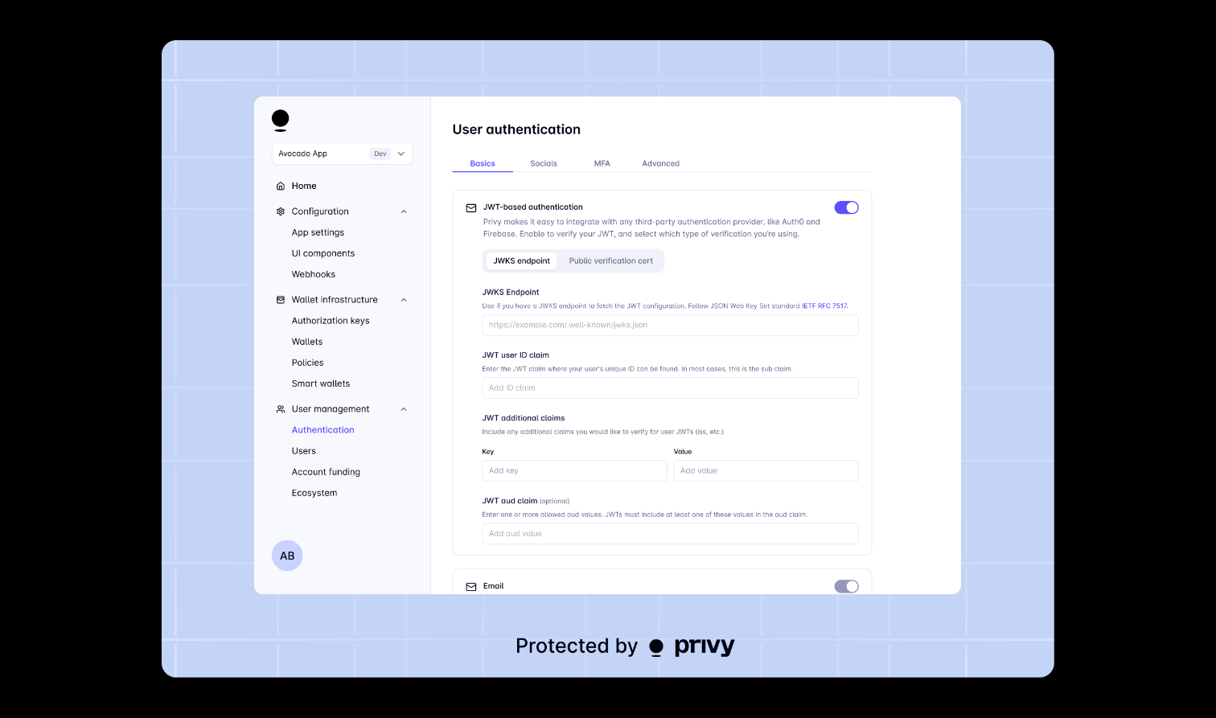
click at [1134, 178] on div at bounding box center [608, 359] width 1216 height 718
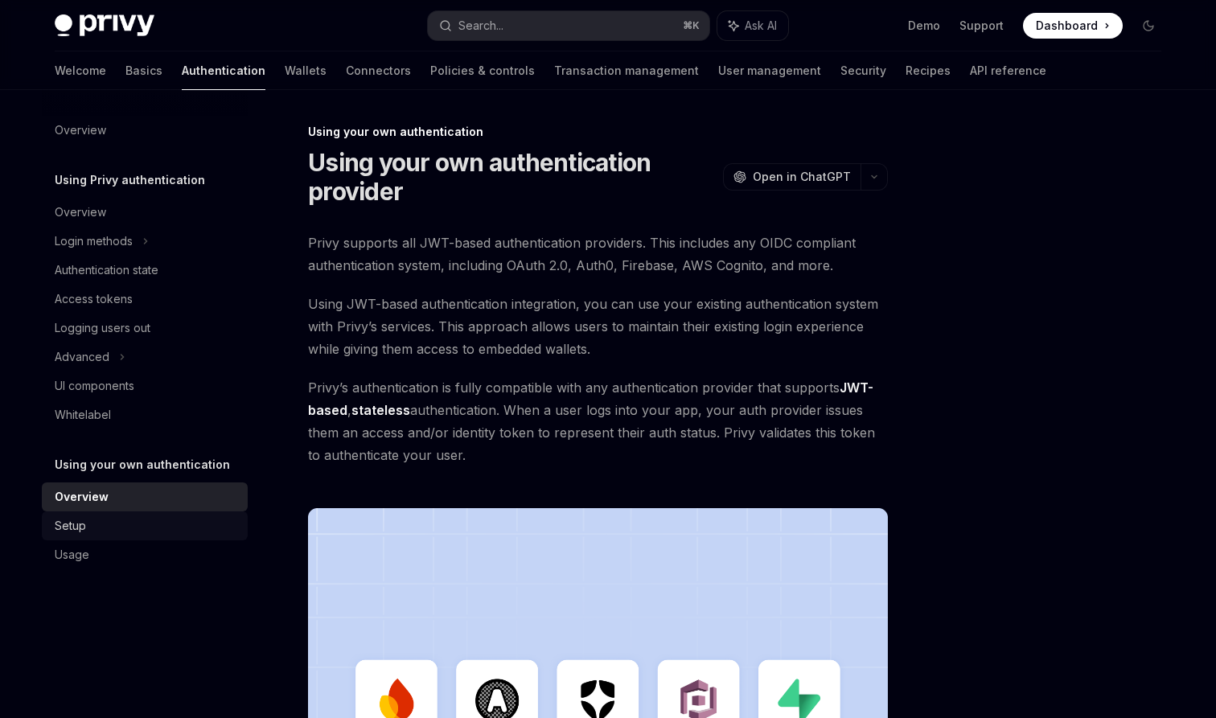
click at [94, 522] on div "Setup" at bounding box center [146, 525] width 183 height 19
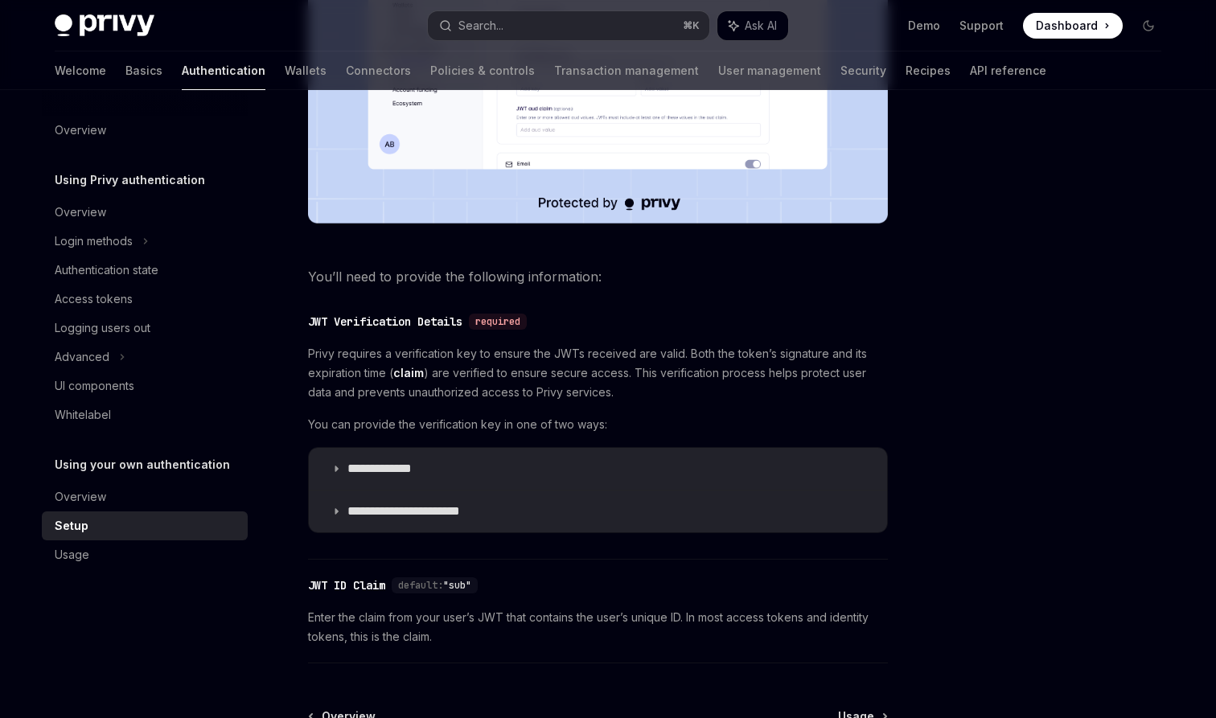
scroll to position [819, 0]
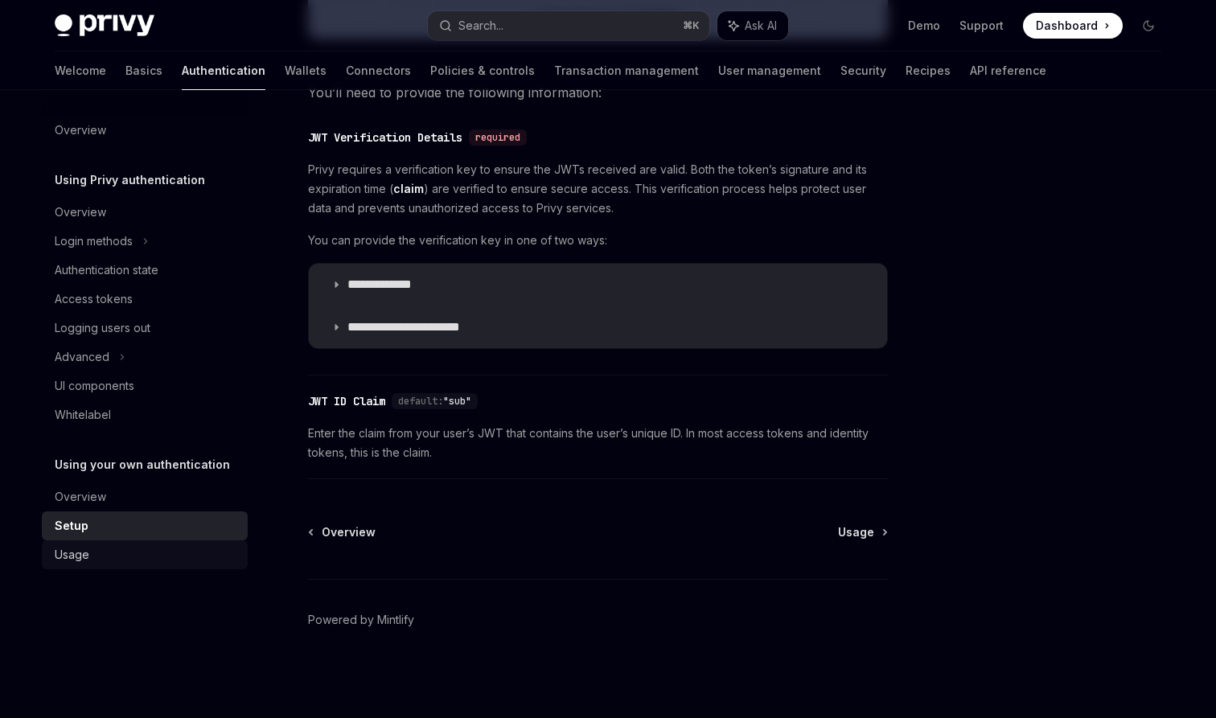
click at [118, 554] on div "Usage" at bounding box center [146, 554] width 183 height 19
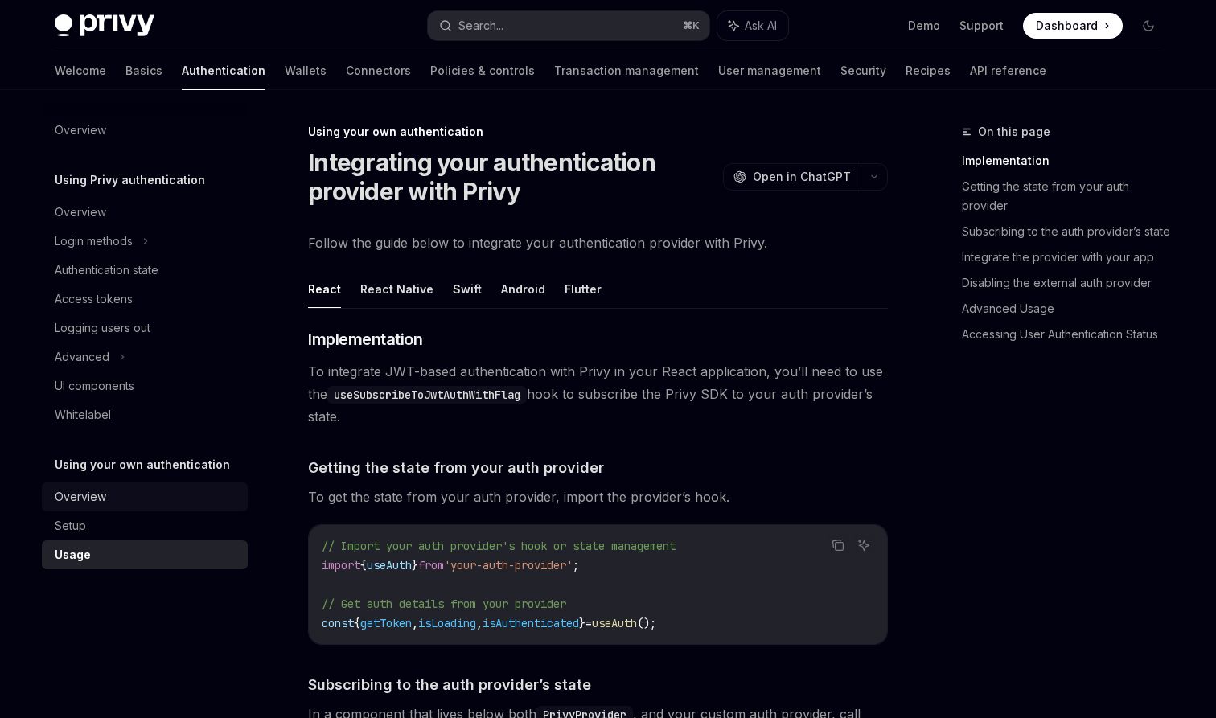
click at [103, 507] on link "Overview" at bounding box center [145, 496] width 206 height 29
type textarea "*"
